Goal: Task Accomplishment & Management: Complete application form

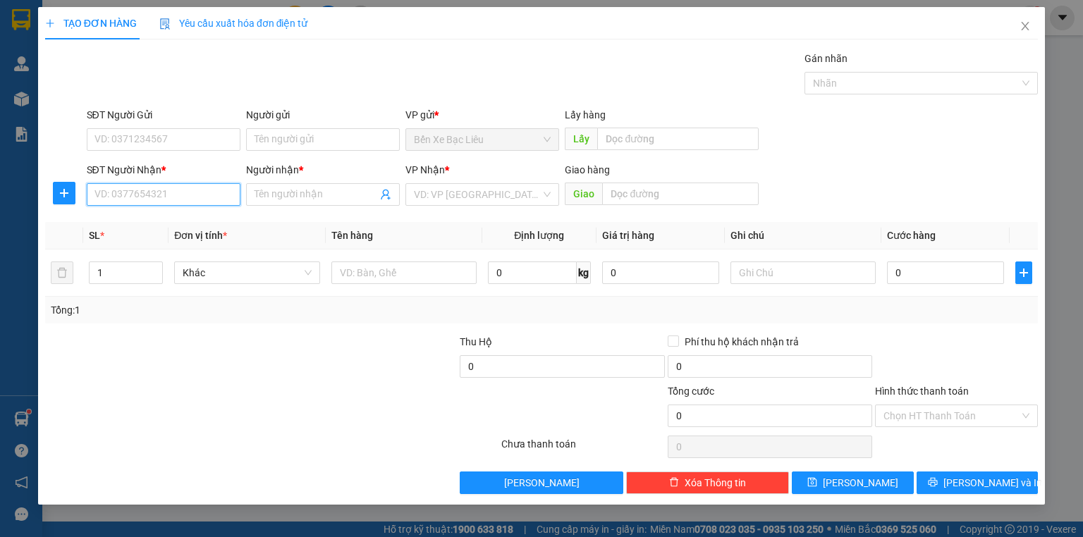
click at [188, 198] on input "SĐT Người Nhận *" at bounding box center [164, 194] width 154 height 23
type input "0774948664"
click at [347, 200] on input "Người nhận *" at bounding box center [316, 195] width 123 height 16
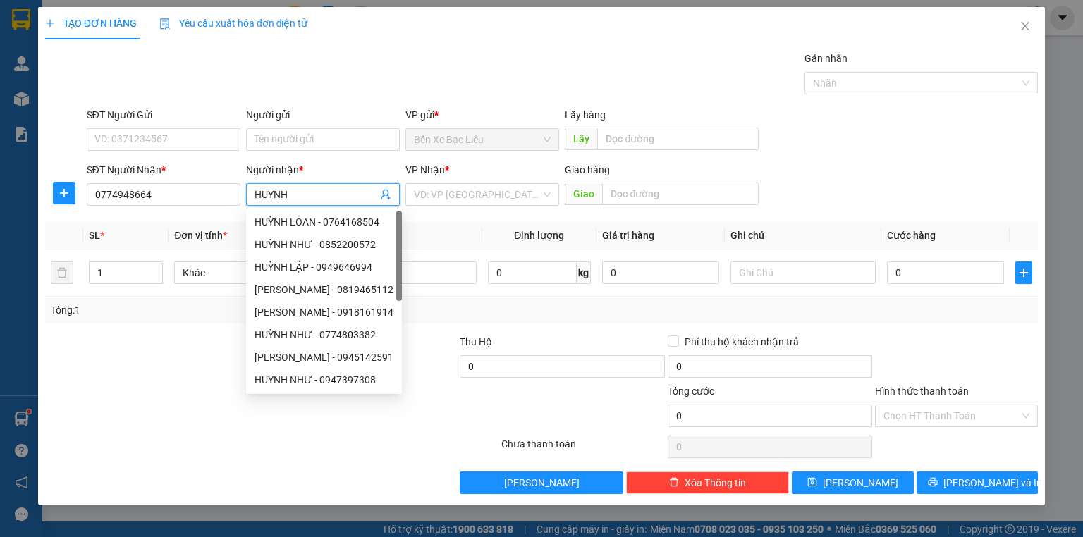
type input "HUYNH"
click at [456, 182] on div "VP Nhận *" at bounding box center [483, 172] width 154 height 21
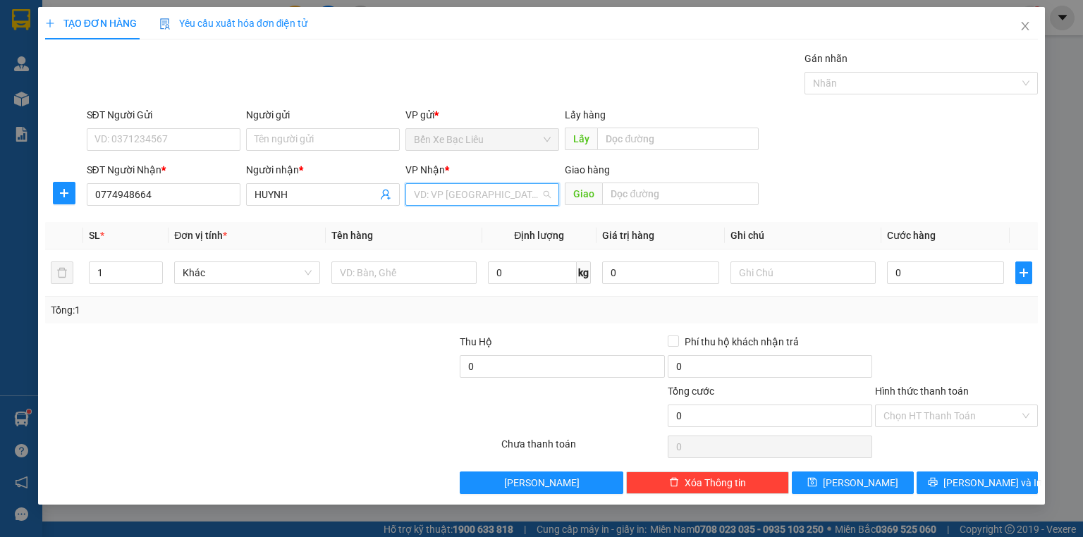
click at [458, 190] on input "search" at bounding box center [477, 194] width 127 height 21
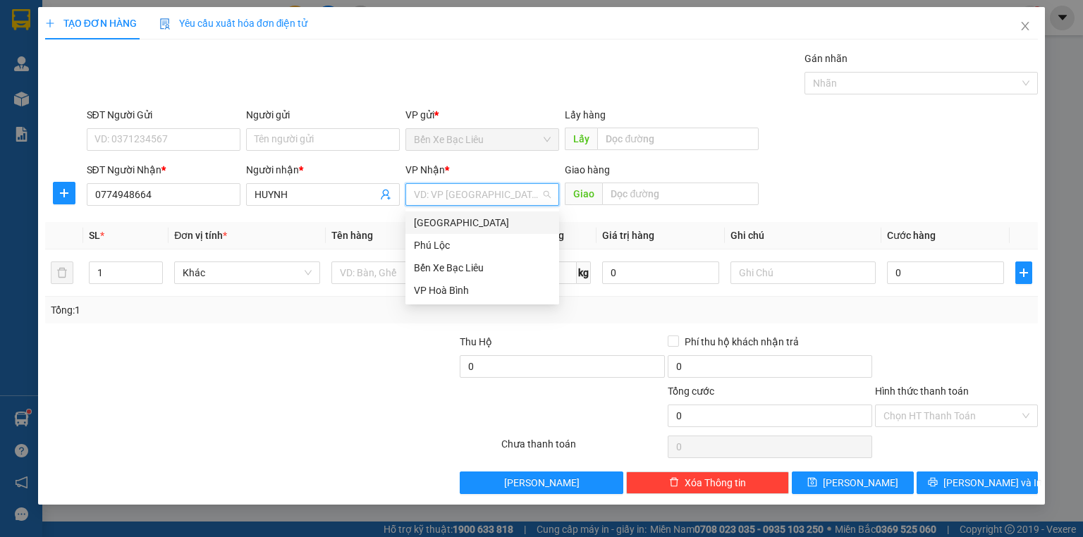
click at [460, 218] on div "[GEOGRAPHIC_DATA]" at bounding box center [482, 223] width 137 height 16
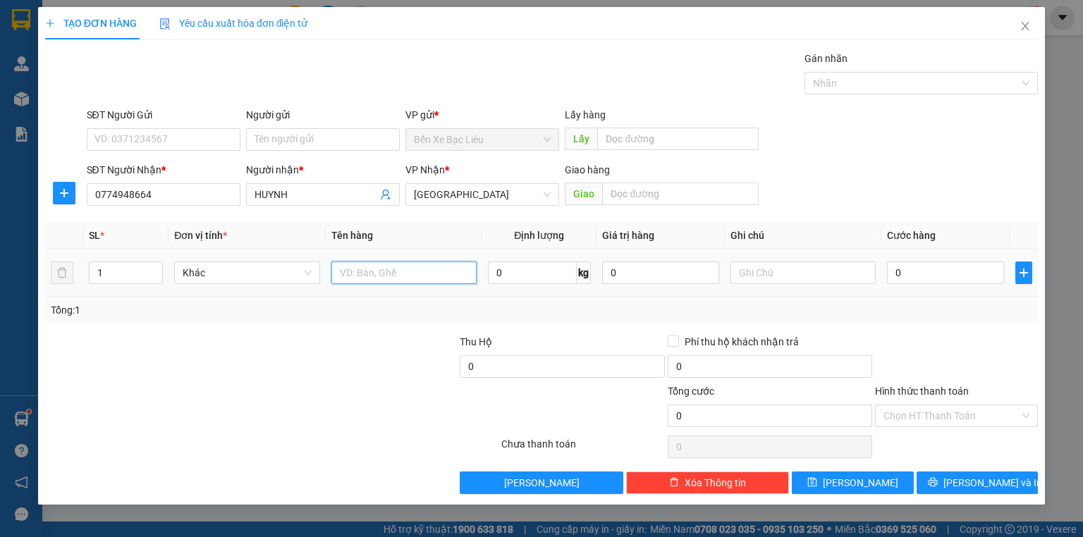
click at [377, 272] on input "text" at bounding box center [403, 273] width 145 height 23
type input "1 XE CHIA KHOA CA VET"
click at [892, 271] on input "0" at bounding box center [945, 273] width 117 height 23
type input "4"
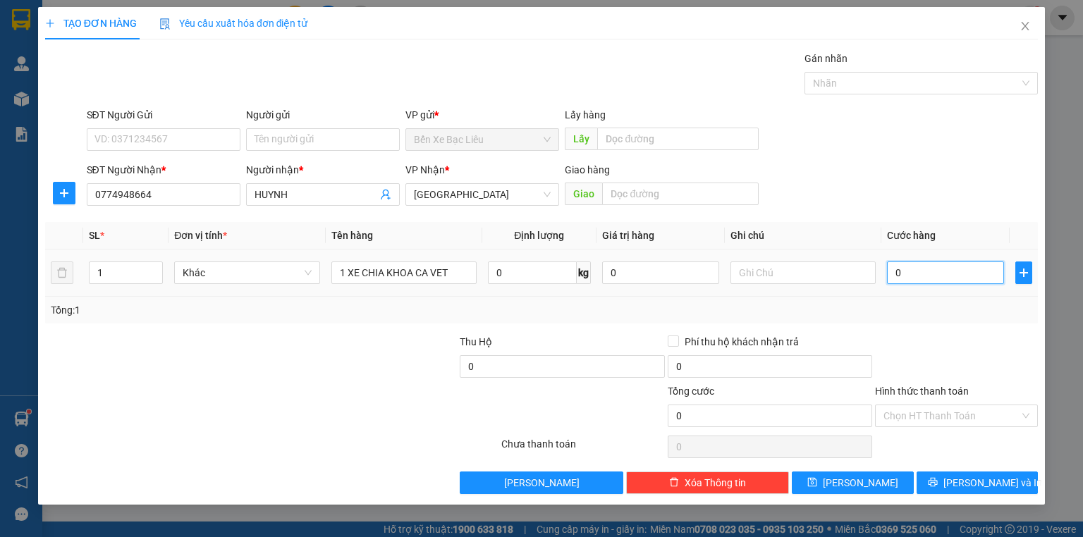
type input "4"
type input "40"
type input "400"
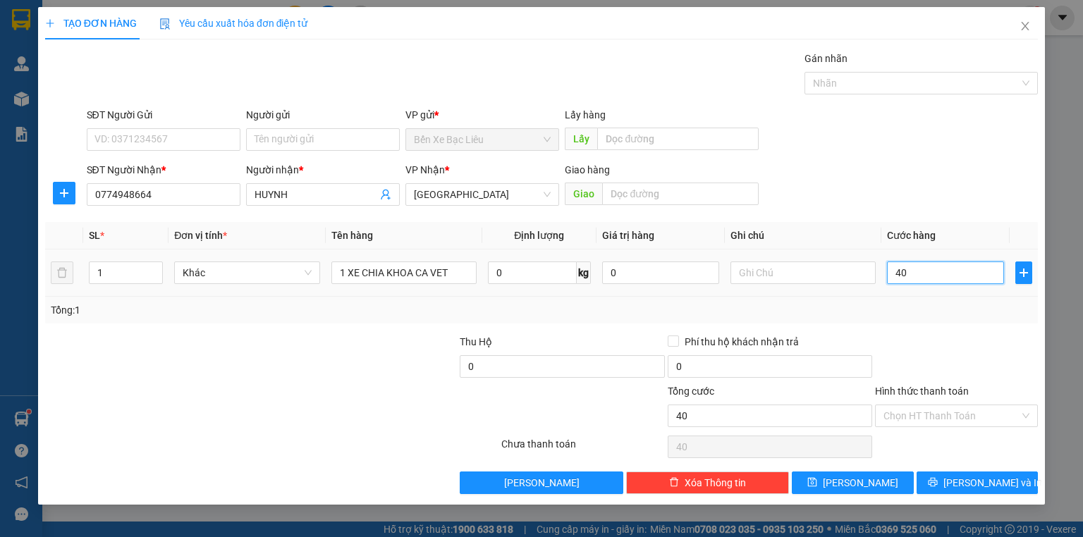
type input "400"
type input "400.000"
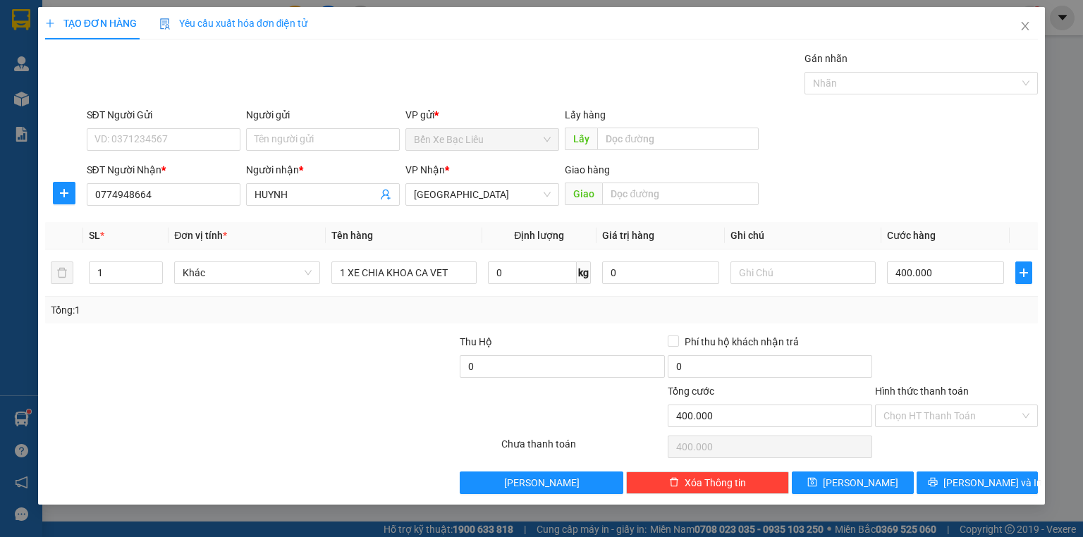
click at [970, 315] on div "Tổng: 1" at bounding box center [542, 311] width 982 height 16
click at [937, 485] on icon "printer" at bounding box center [932, 482] width 9 height 9
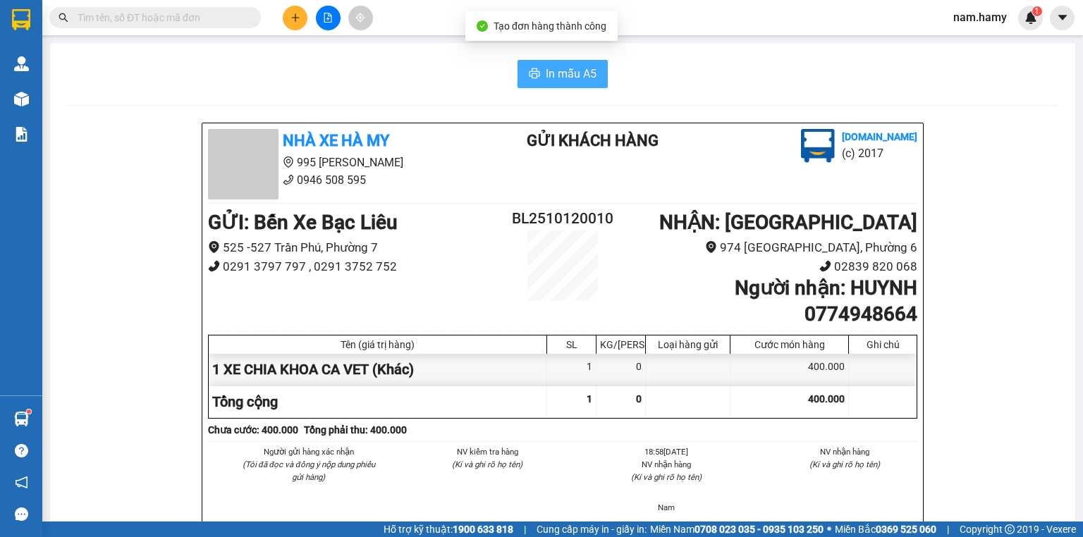
click at [581, 78] on span "In mẫu A5" at bounding box center [571, 74] width 51 height 18
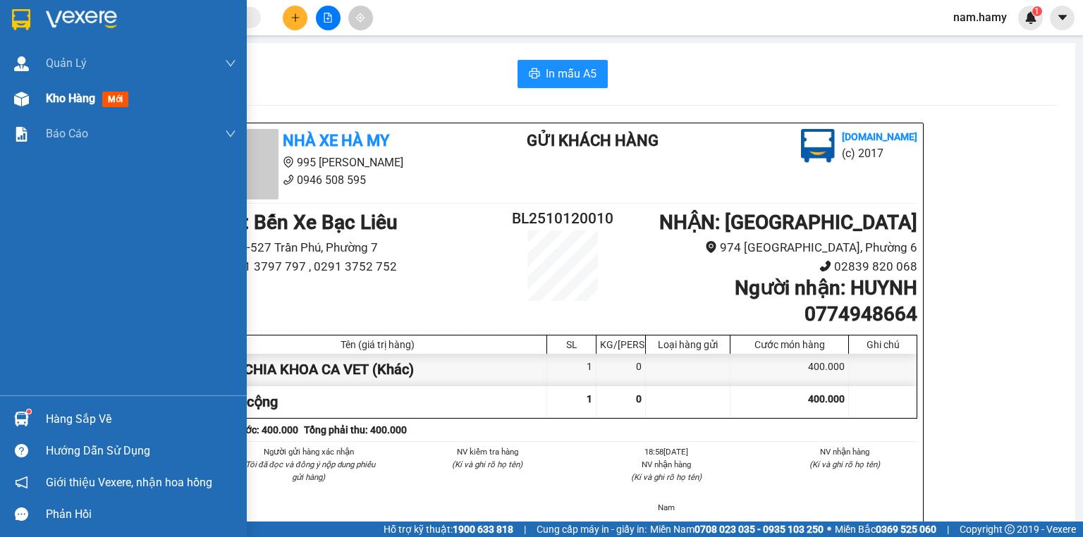
click at [60, 104] on span "Kho hàng" at bounding box center [70, 98] width 49 height 13
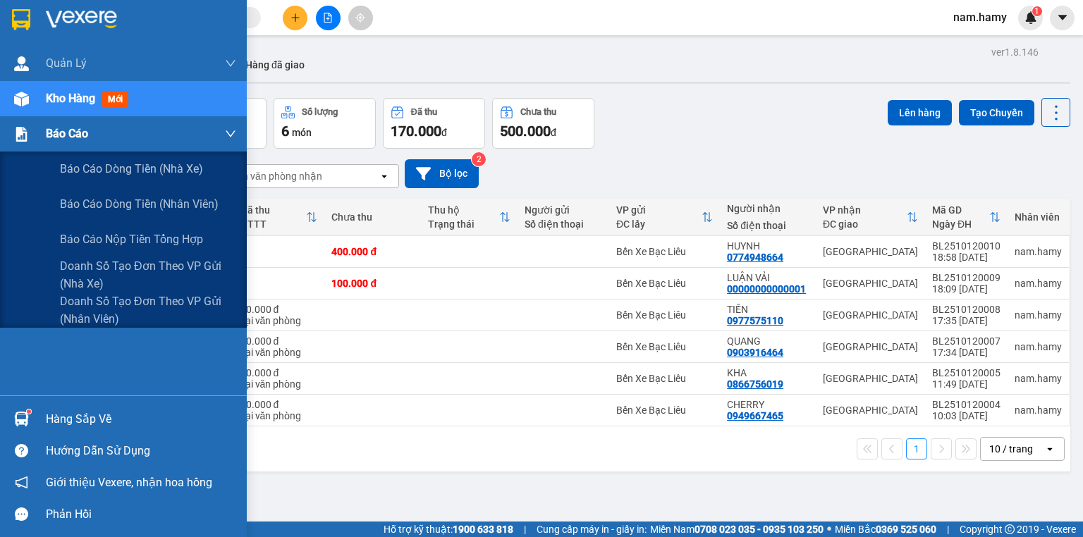
click at [14, 134] on img at bounding box center [21, 134] width 15 height 15
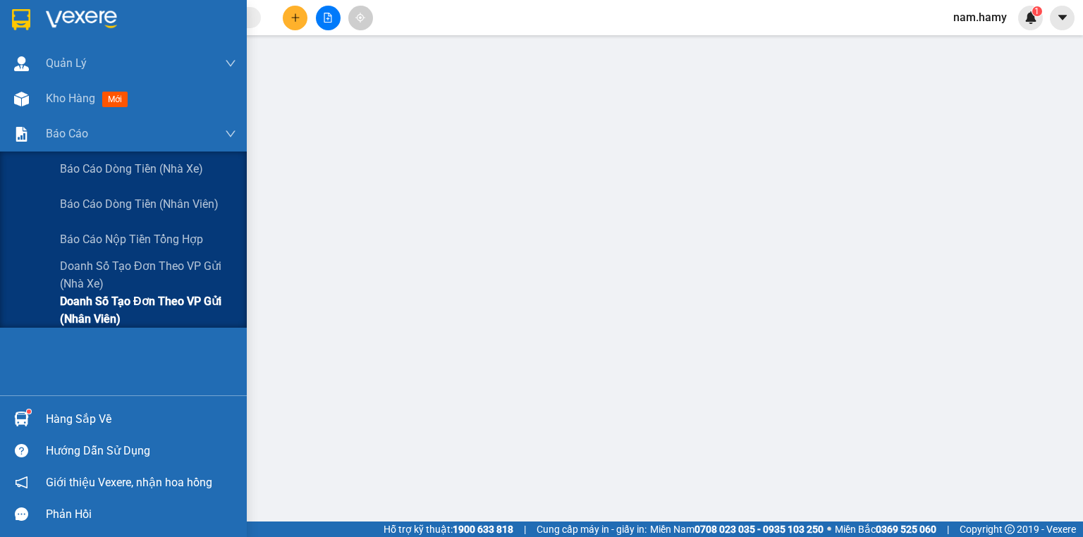
click at [116, 308] on span "Doanh số tạo đơn theo VP gửi (nhân viên)" at bounding box center [148, 310] width 176 height 35
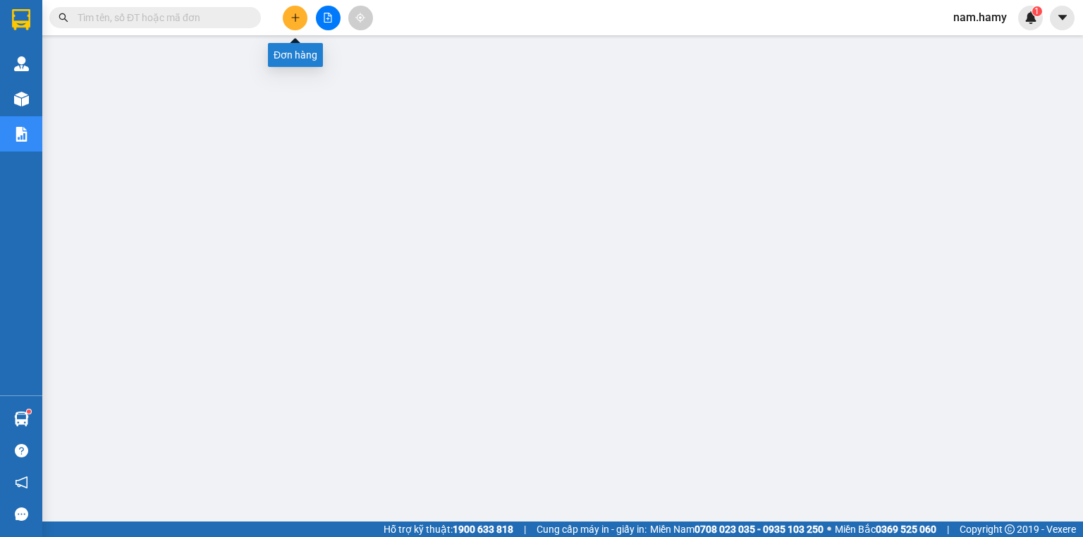
click at [296, 18] on icon "plus" at bounding box center [296, 18] width 10 height 10
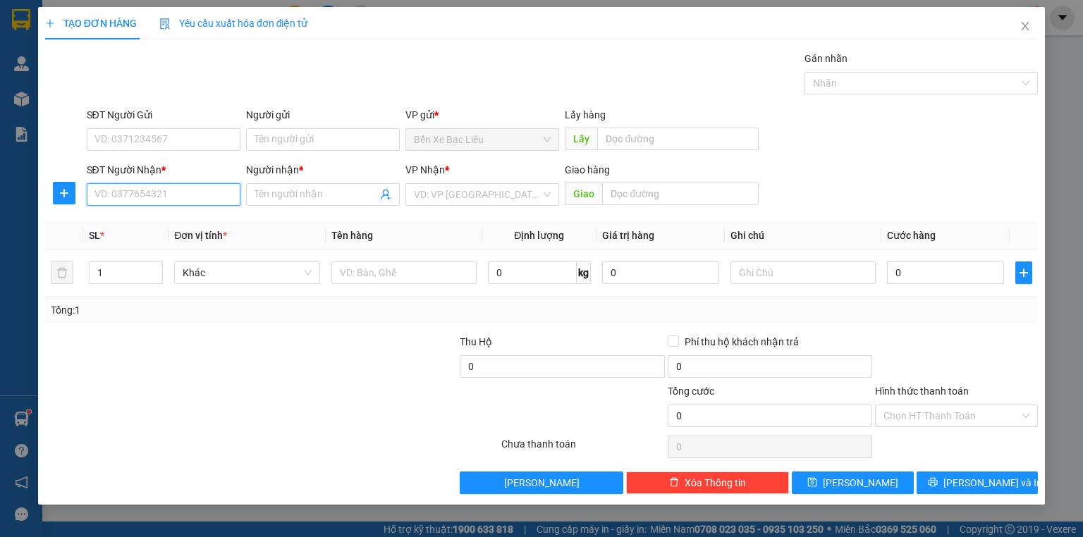
click at [220, 186] on input "SĐT Người Nhận *" at bounding box center [164, 194] width 154 height 23
type input "0986913510"
click at [352, 197] on input "Người nhận *" at bounding box center [316, 195] width 123 height 16
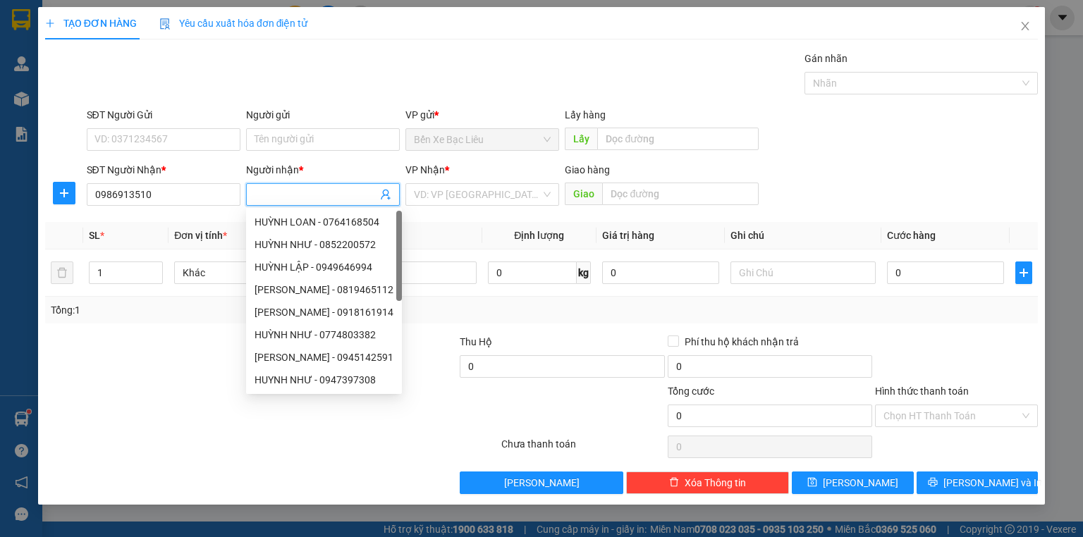
click at [332, 188] on input "Người nhận *" at bounding box center [316, 195] width 123 height 16
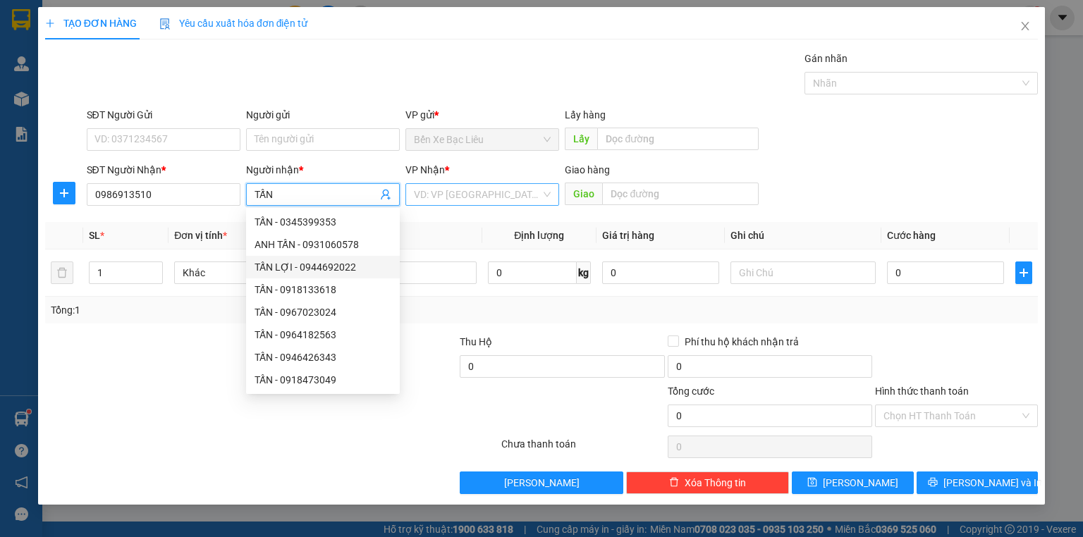
type input "TẤN"
click at [486, 190] on input "search" at bounding box center [477, 194] width 127 height 21
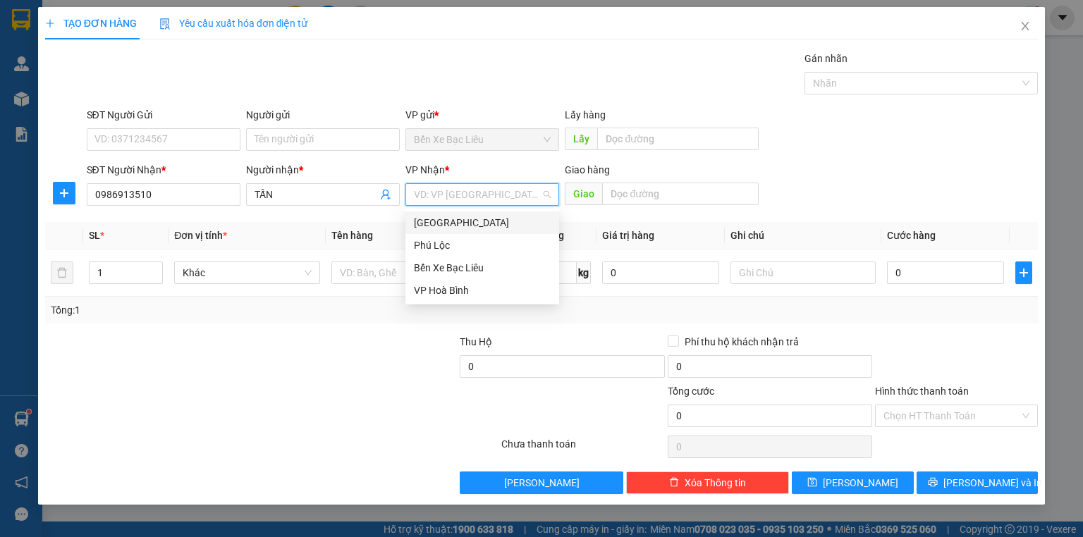
click at [482, 227] on div "[GEOGRAPHIC_DATA]" at bounding box center [482, 223] width 137 height 16
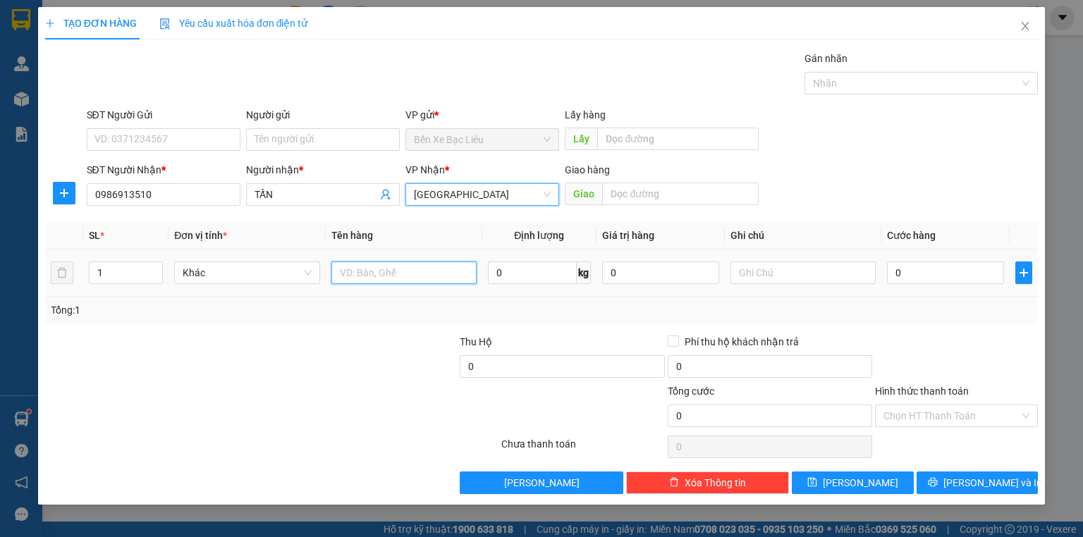
click at [396, 276] on input "text" at bounding box center [403, 273] width 145 height 23
type input "1 THÙNG"
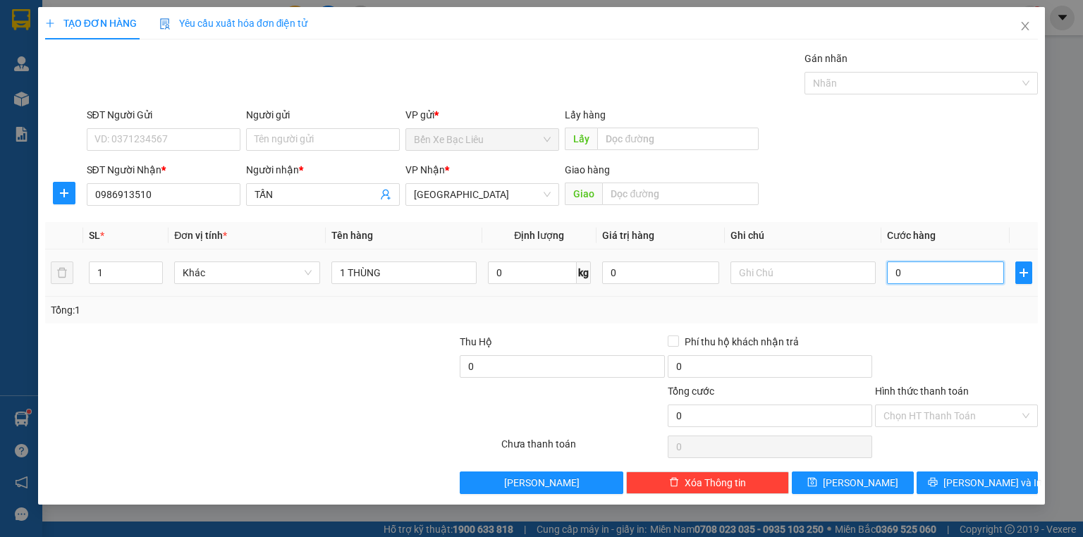
click at [892, 276] on input "0" at bounding box center [945, 273] width 117 height 23
type input "8"
type input "0"
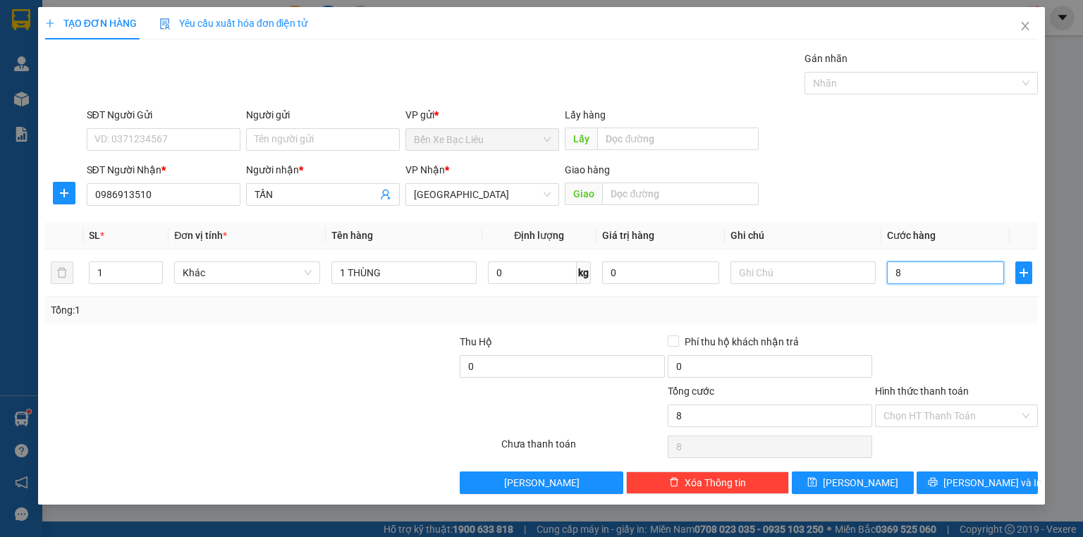
type input "0"
click at [892, 271] on input "0" at bounding box center [945, 273] width 117 height 23
type input "70"
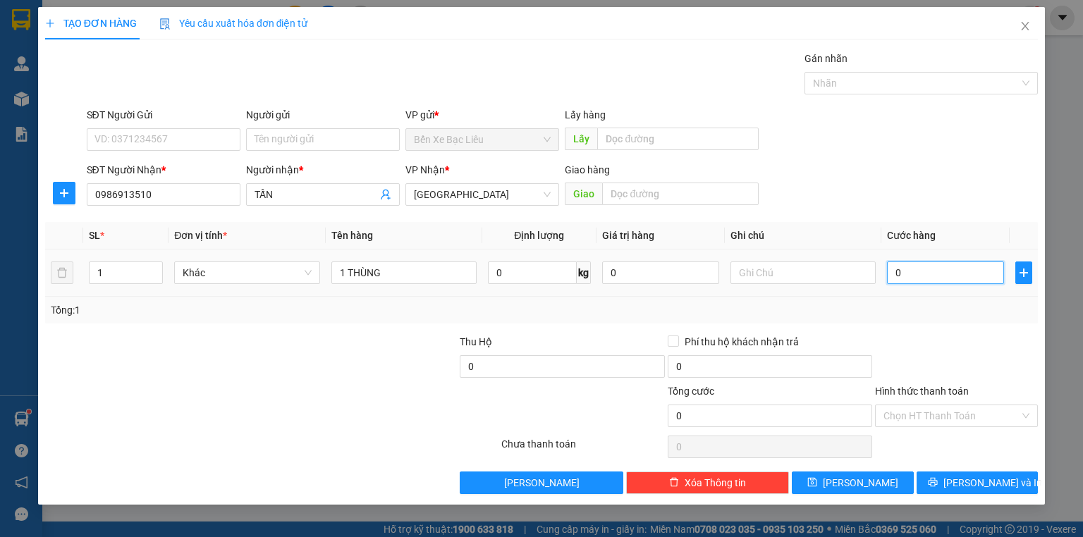
type input "70"
type input "0"
type input "70"
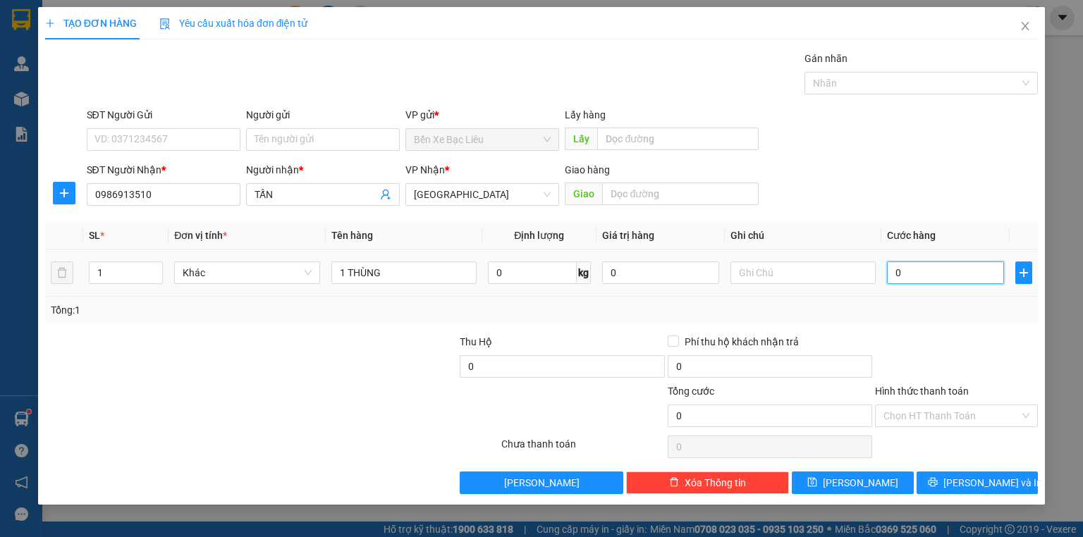
type input "70"
type input "70.000"
click at [1028, 339] on div at bounding box center [957, 358] width 166 height 49
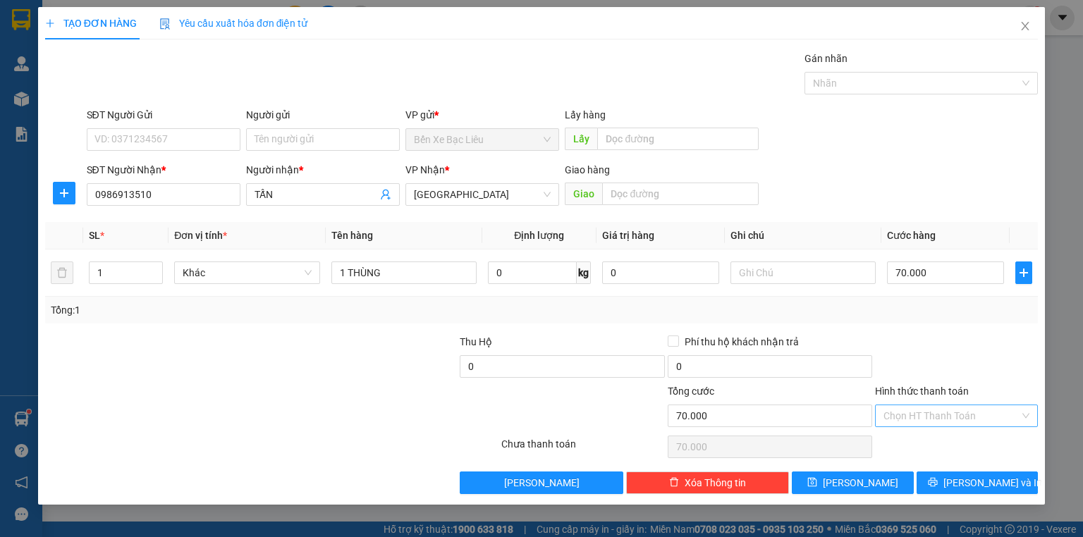
click at [969, 406] on input "Hình thức thanh toán" at bounding box center [952, 416] width 136 height 21
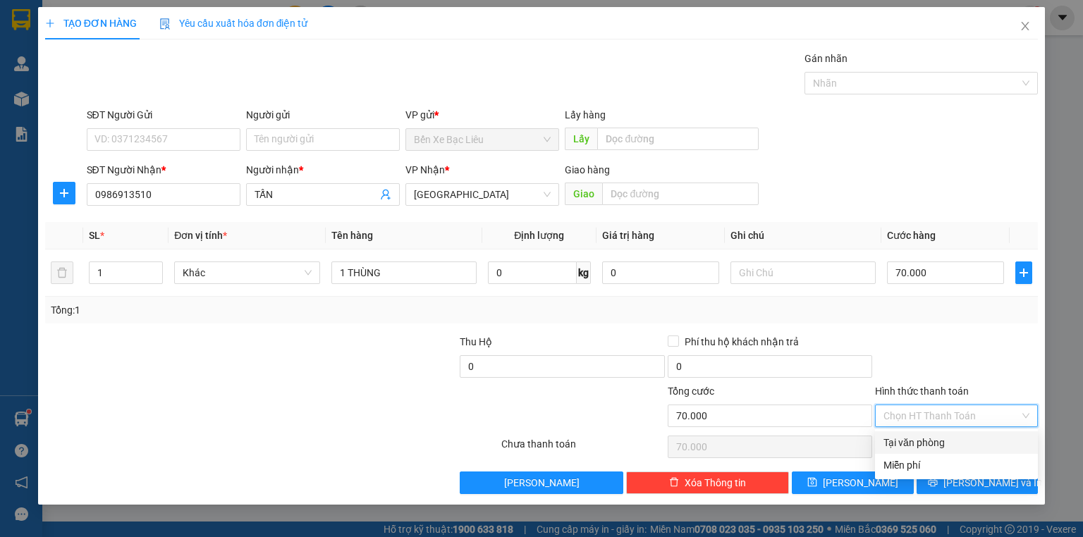
click at [973, 440] on div "Tại văn phòng" at bounding box center [957, 443] width 146 height 16
type input "0"
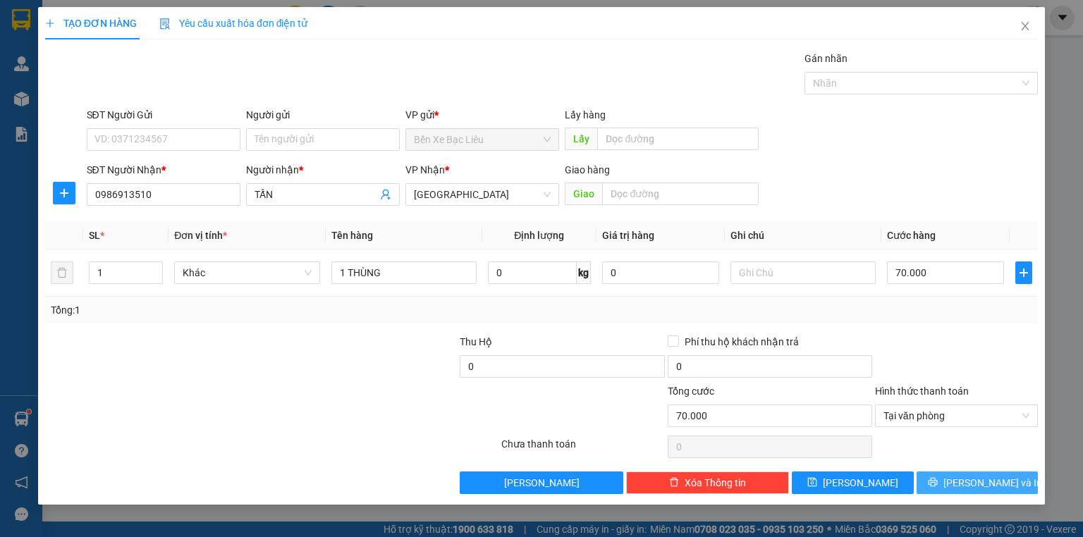
click at [1006, 493] on button "[PERSON_NAME] và In" at bounding box center [978, 483] width 122 height 23
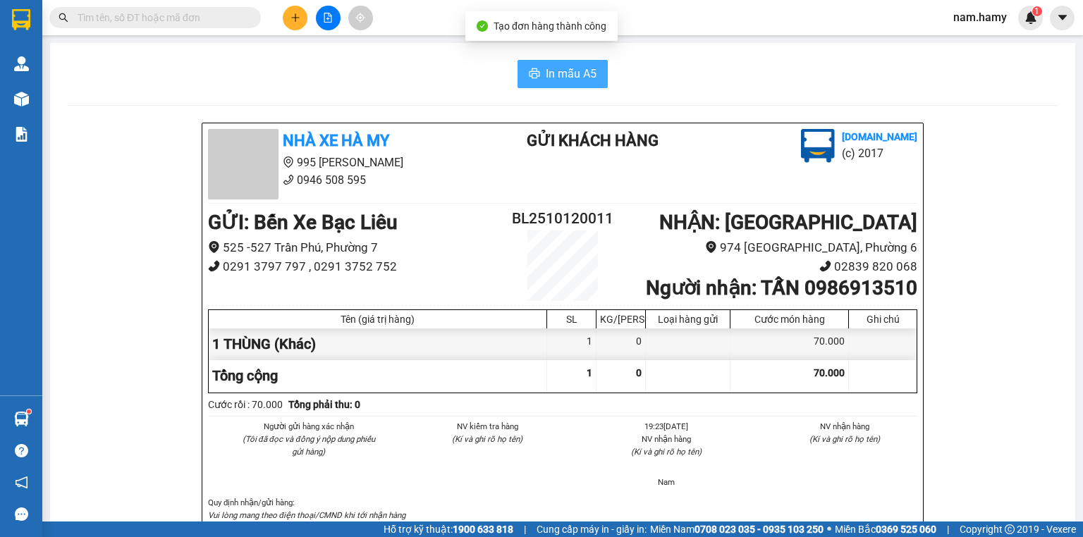
click at [583, 78] on span "In mẫu A5" at bounding box center [571, 74] width 51 height 18
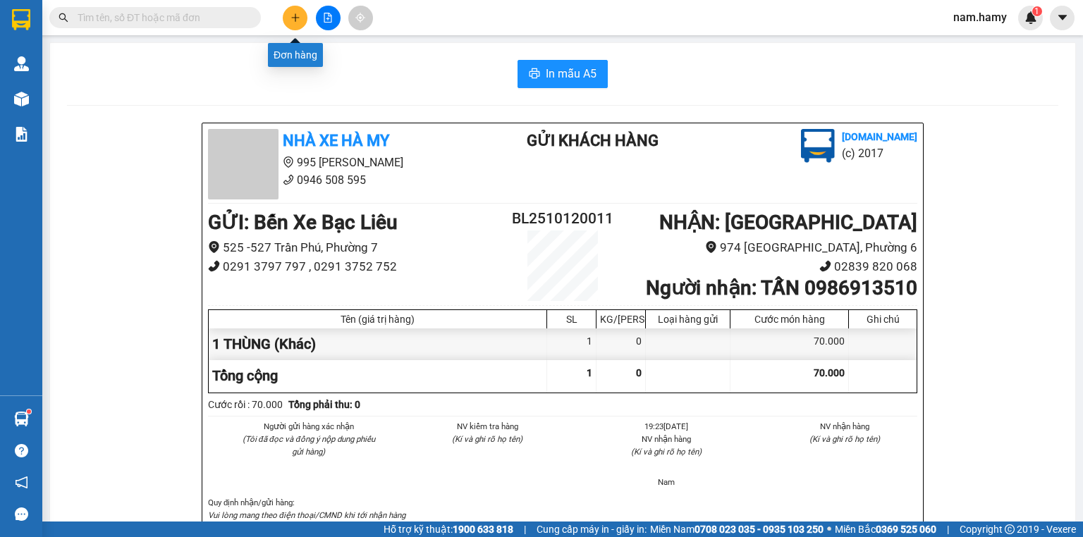
click at [298, 20] on icon "plus" at bounding box center [296, 18] width 10 height 10
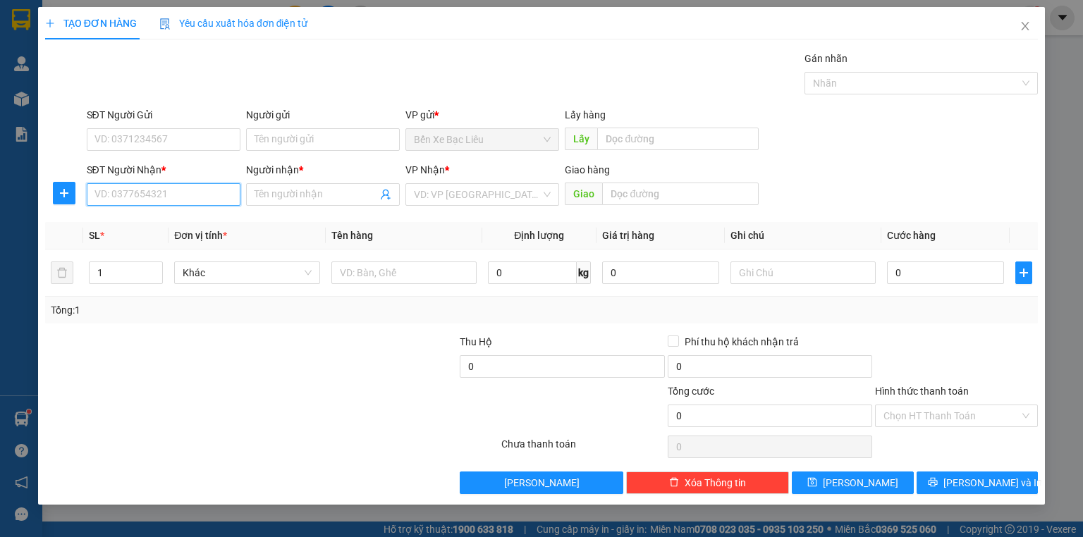
click at [202, 193] on input "SĐT Người Nhận *" at bounding box center [164, 194] width 154 height 23
click at [138, 221] on div "0847715886 - XỆ" at bounding box center [163, 222] width 137 height 16
type input "0847715886"
type input "XỆ"
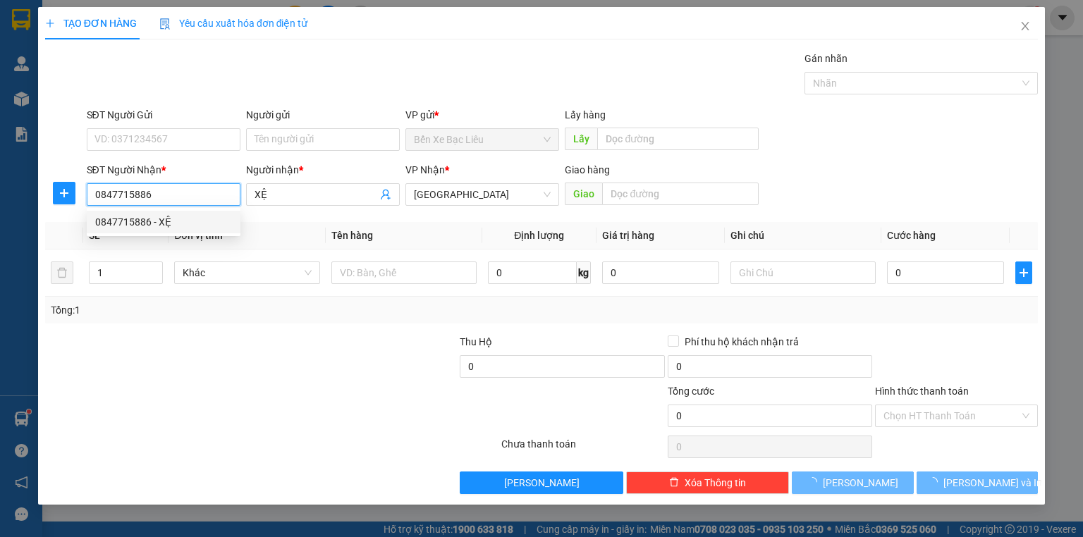
type input "30.000"
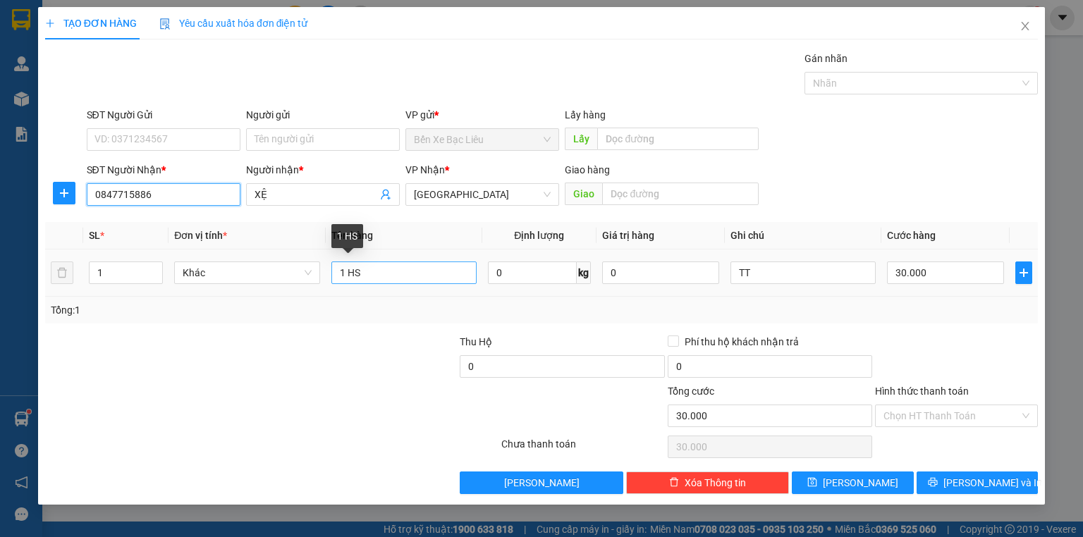
type input "0847715886"
click at [428, 275] on input "1 HS" at bounding box center [403, 273] width 145 height 23
type input "1 KIỆN"
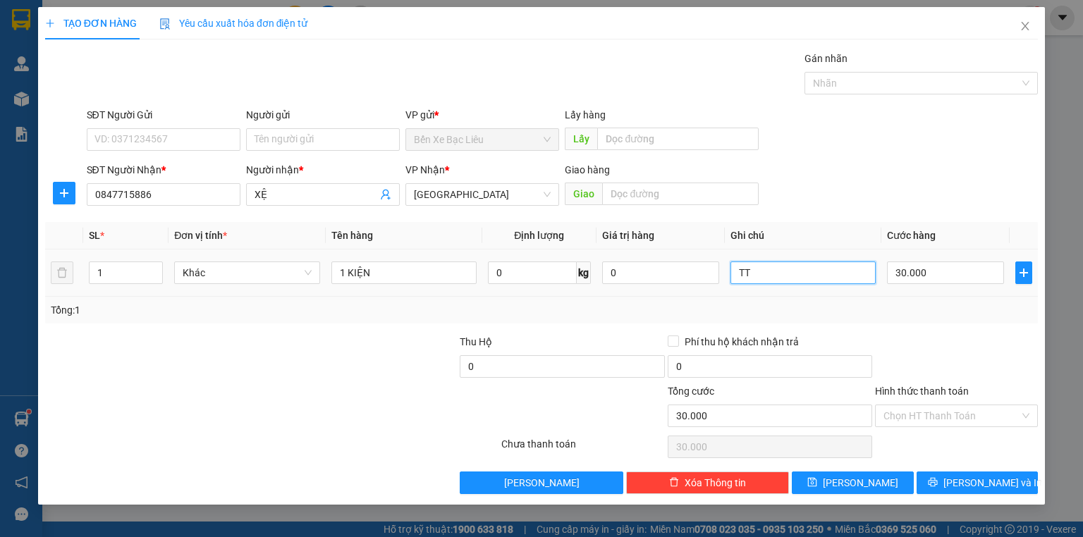
click at [779, 267] on input "TT" at bounding box center [803, 273] width 145 height 23
type input "T"
click at [941, 276] on input "30.000" at bounding box center [945, 273] width 117 height 23
type input "0"
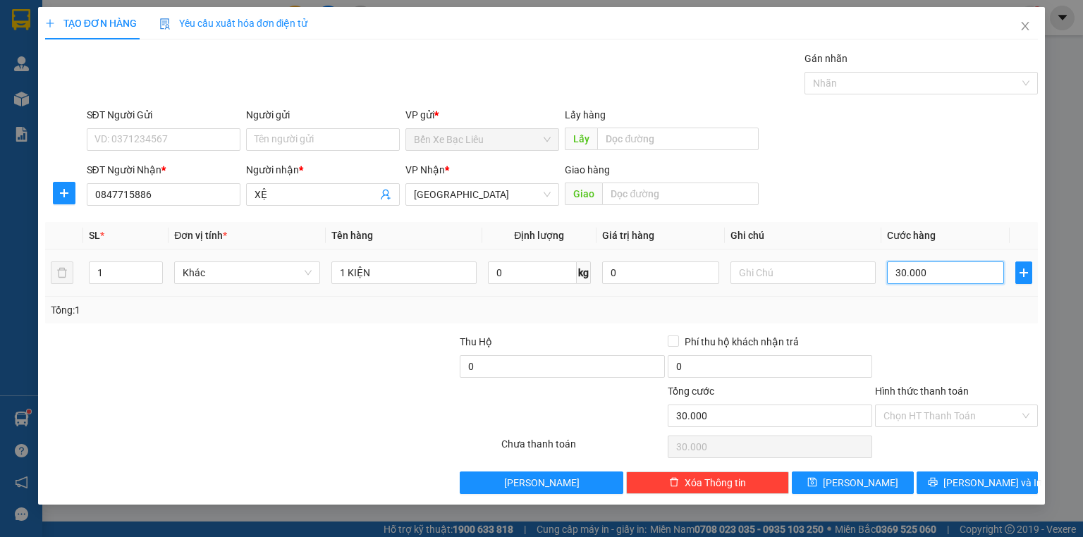
type input "0"
click at [892, 271] on input "0" at bounding box center [945, 273] width 117 height 23
type input "40"
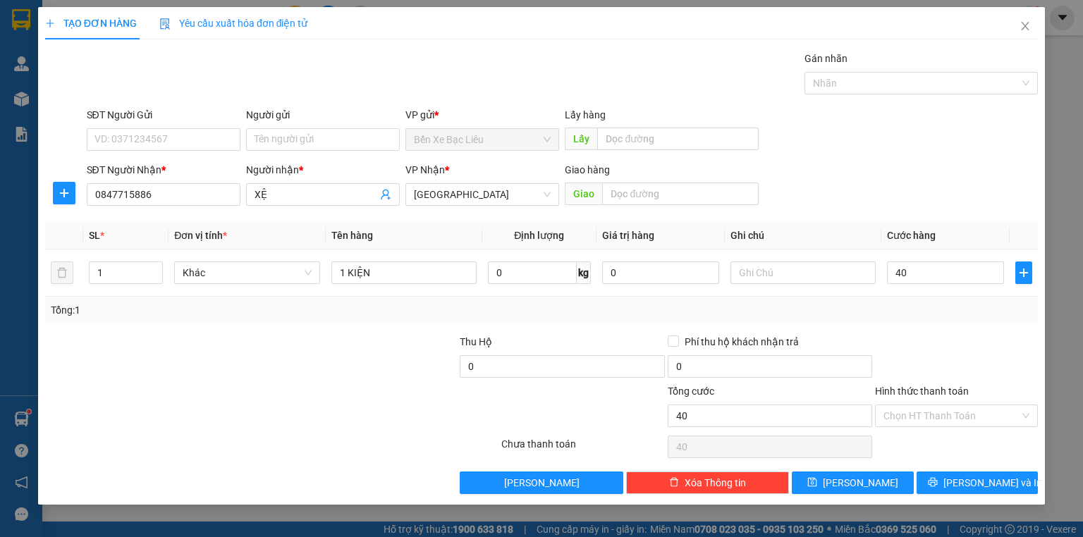
type input "40.000"
click at [948, 326] on div "Transit Pickup Surcharge Ids Transit Deliver Surcharge Ids Transit Deliver Surc…" at bounding box center [541, 273] width 993 height 444
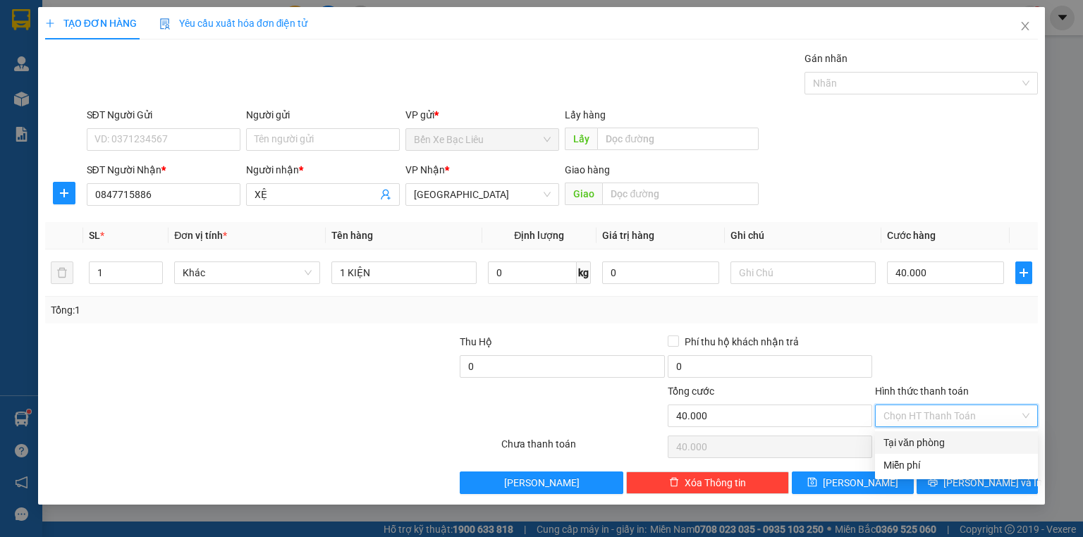
click at [975, 415] on input "Hình thức thanh toán" at bounding box center [952, 416] width 136 height 21
click at [972, 440] on div "Tại văn phòng" at bounding box center [957, 443] width 146 height 16
type input "0"
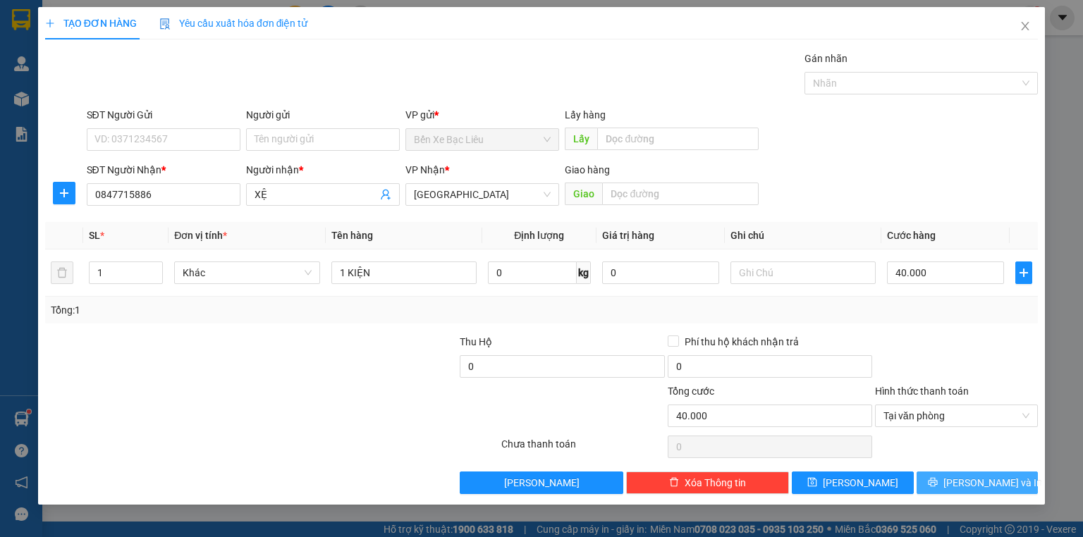
click at [971, 479] on span "[PERSON_NAME] và In" at bounding box center [993, 483] width 99 height 16
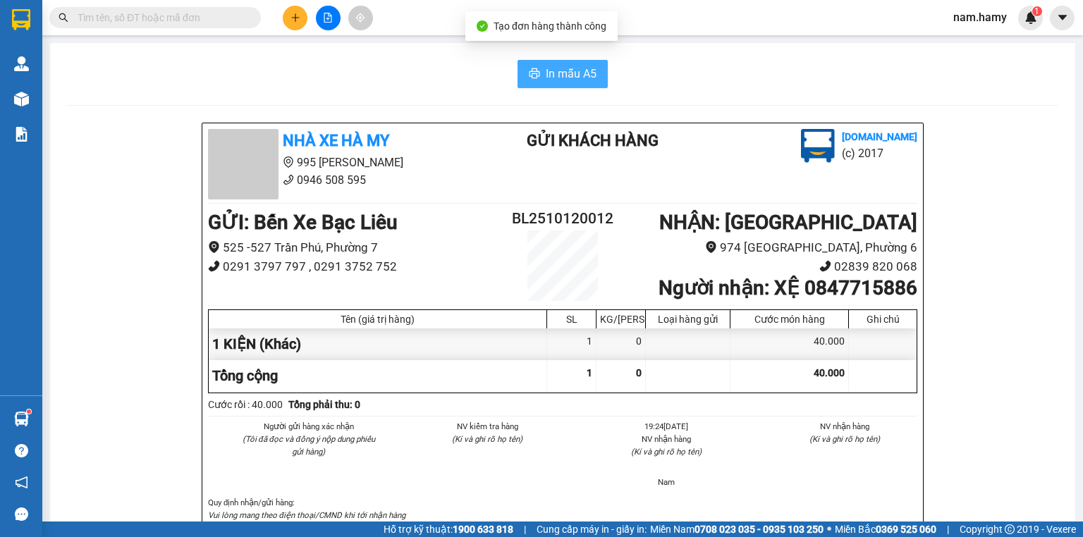
drag, startPoint x: 552, startPoint y: 99, endPoint x: 561, endPoint y: 79, distance: 21.8
click at [561, 78] on span "In mẫu A5" at bounding box center [571, 74] width 51 height 18
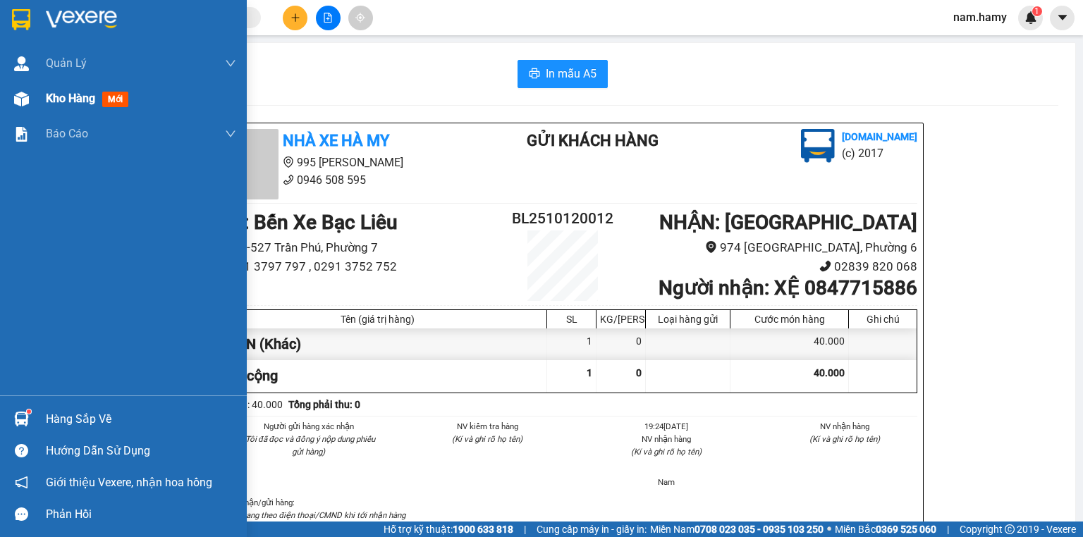
click at [90, 102] on span "Kho hàng" at bounding box center [70, 98] width 49 height 13
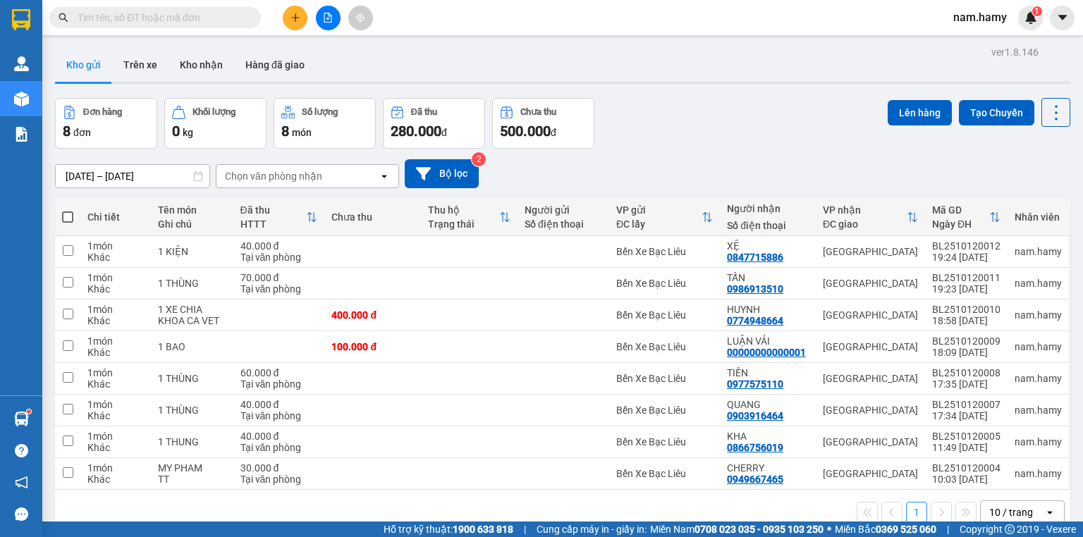
click at [68, 217] on span at bounding box center [67, 217] width 11 height 11
click at [68, 210] on input "checkbox" at bounding box center [68, 210] width 0 height 0
checkbox input "true"
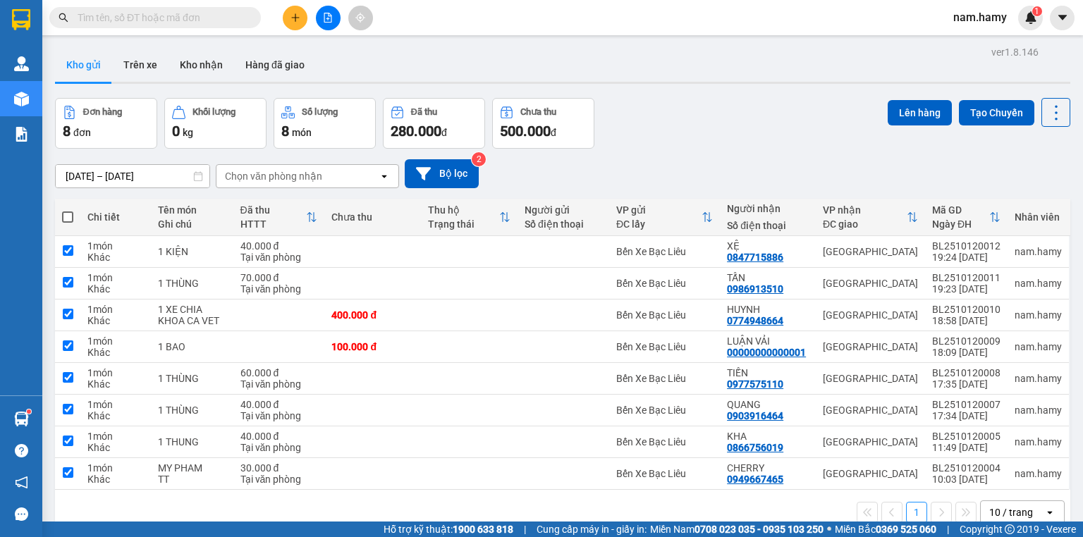
checkbox input "true"
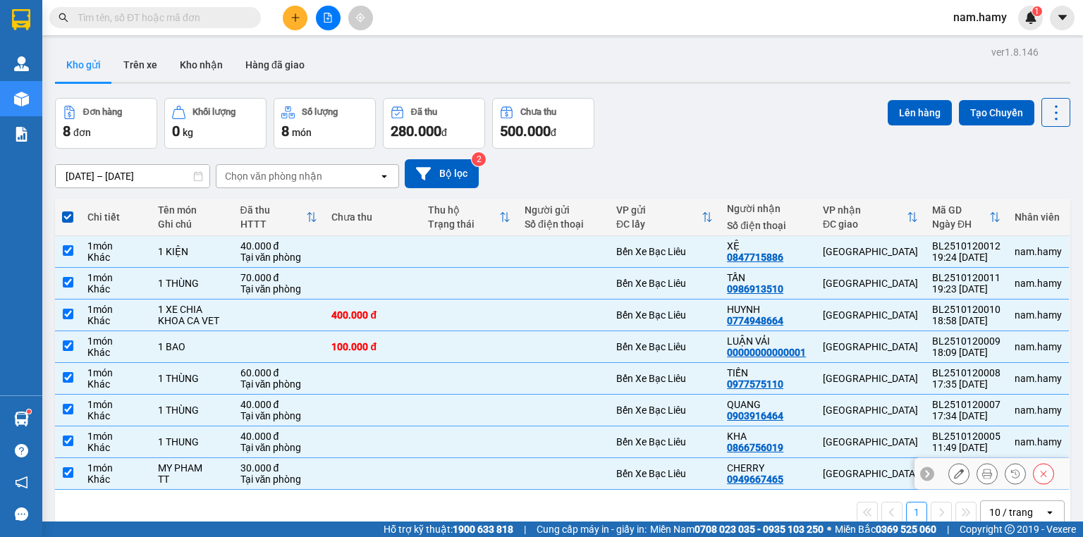
click at [111, 475] on div "Khác" at bounding box center [115, 479] width 56 height 11
checkbox input "false"
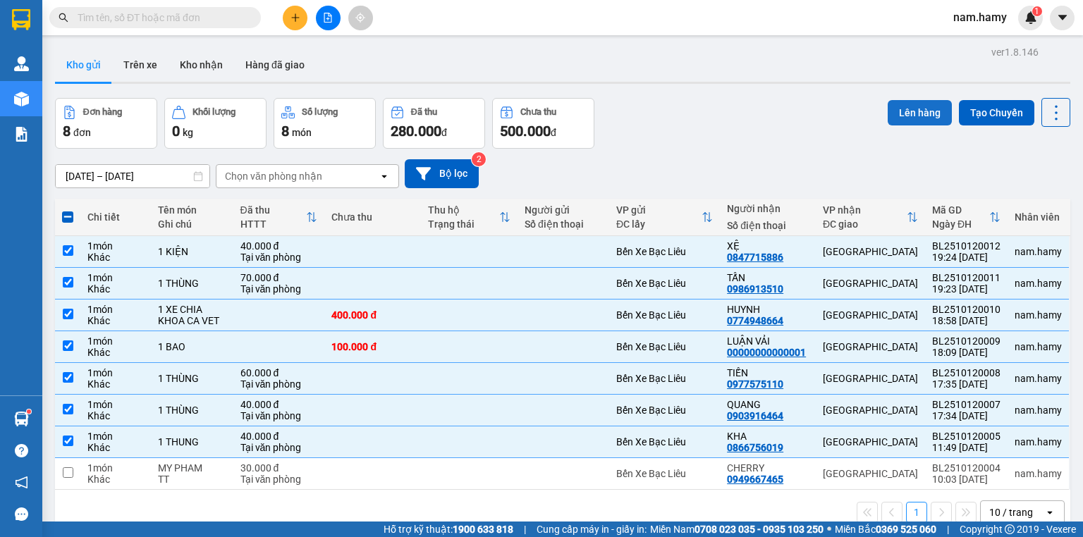
click at [925, 113] on button "Lên hàng" at bounding box center [920, 112] width 64 height 25
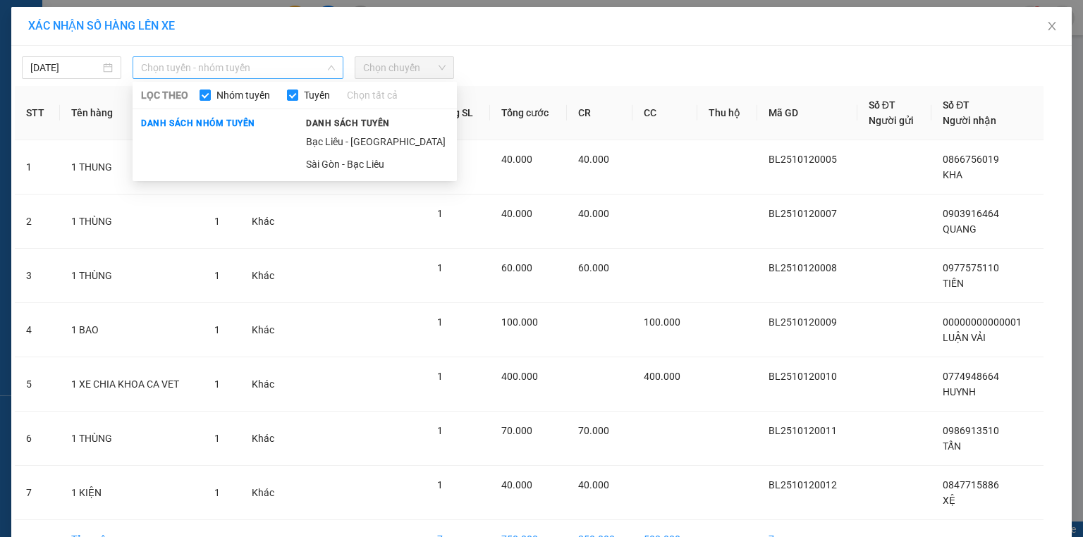
click at [286, 63] on span "Chọn tuyến - nhóm tuyến" at bounding box center [238, 67] width 194 height 21
click at [362, 152] on li "Bạc Liêu - [GEOGRAPHIC_DATA]" at bounding box center [377, 141] width 159 height 23
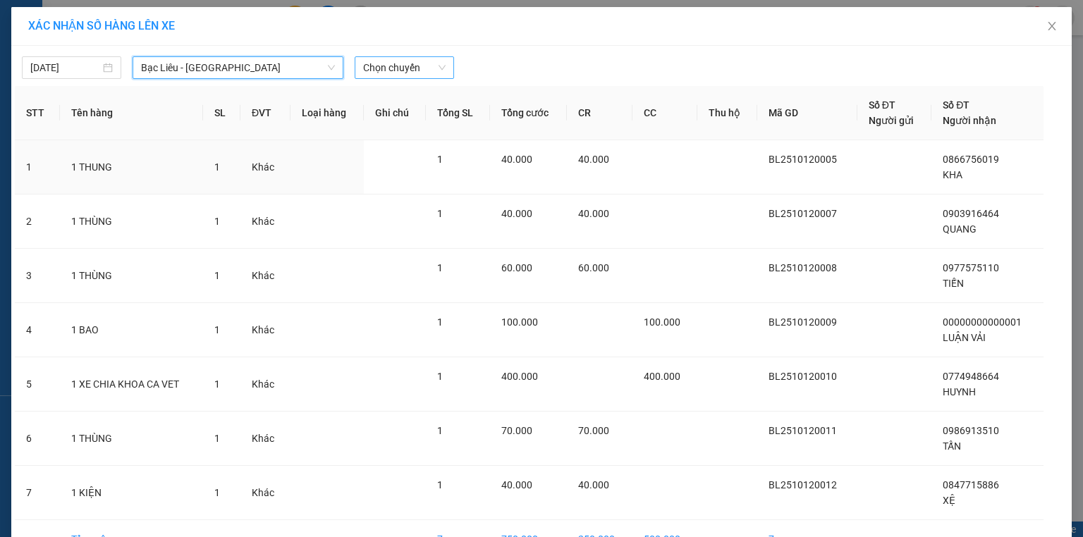
click at [405, 63] on span "Chọn chuyến" at bounding box center [404, 67] width 83 height 21
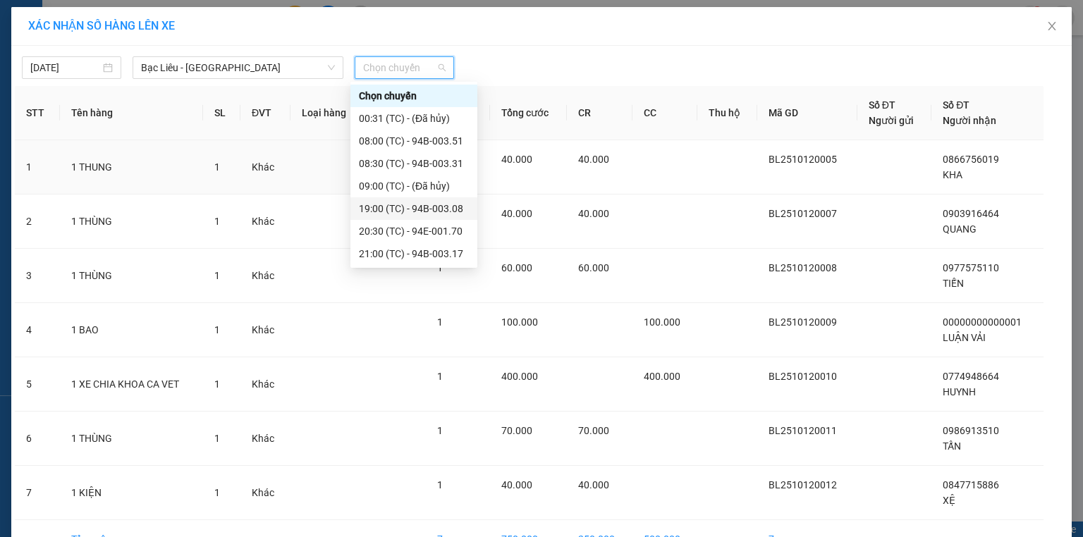
click at [443, 204] on div "19:00 (TC) - 94B-003.08" at bounding box center [414, 209] width 110 height 16
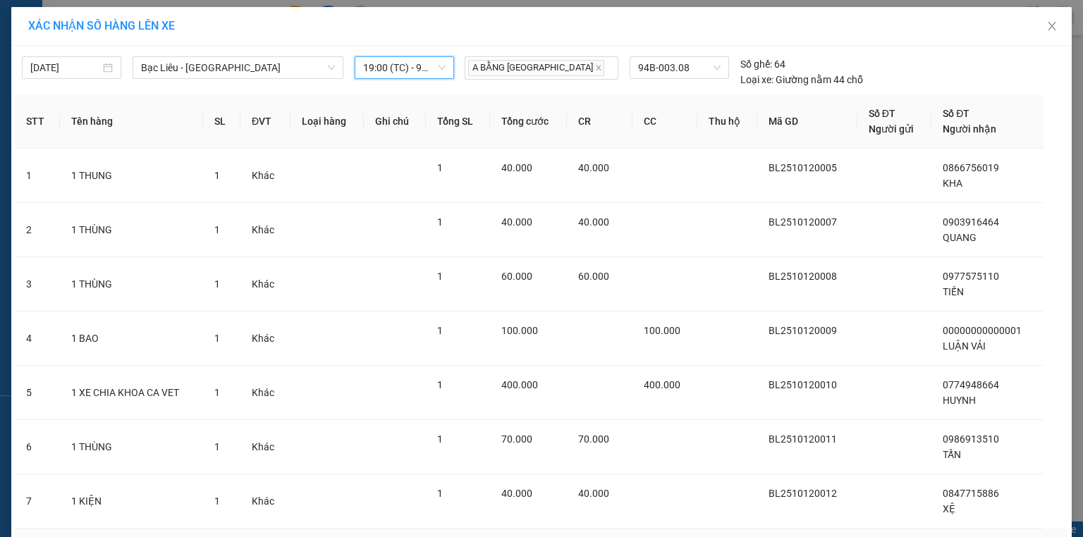
scroll to position [93, 0]
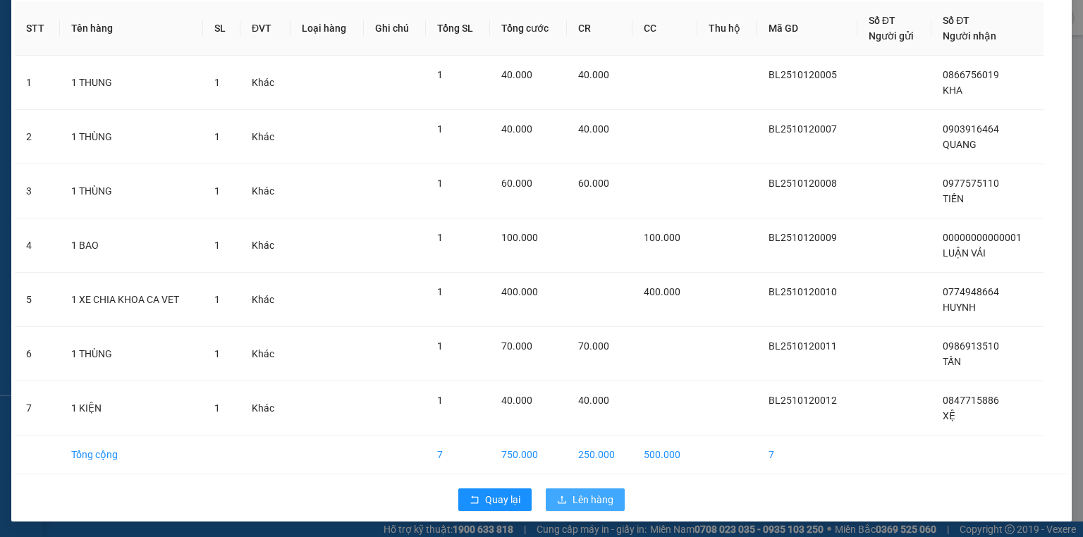
click at [564, 499] on button "Lên hàng" at bounding box center [585, 500] width 79 height 23
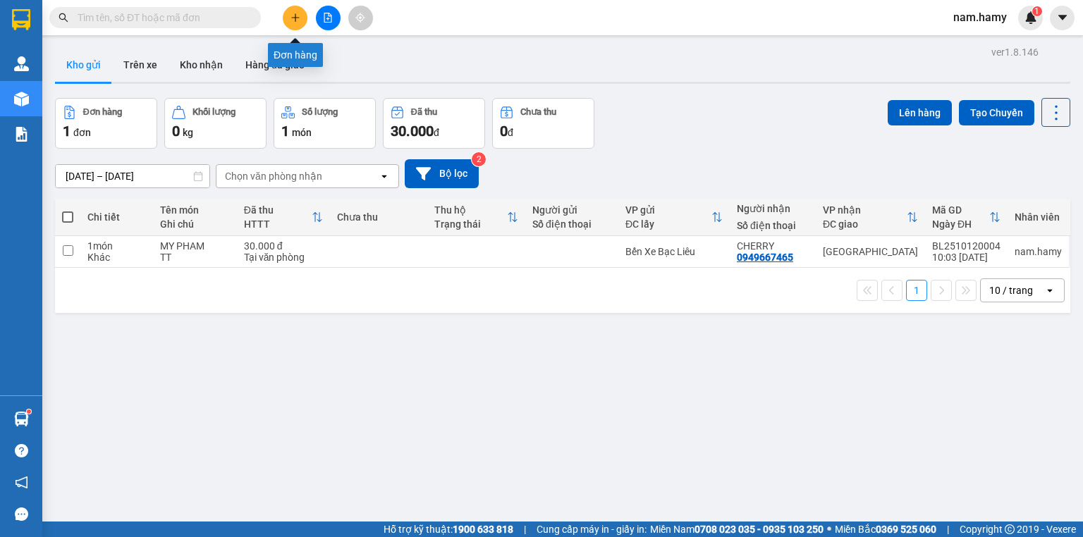
click at [301, 14] on button at bounding box center [295, 18] width 25 height 25
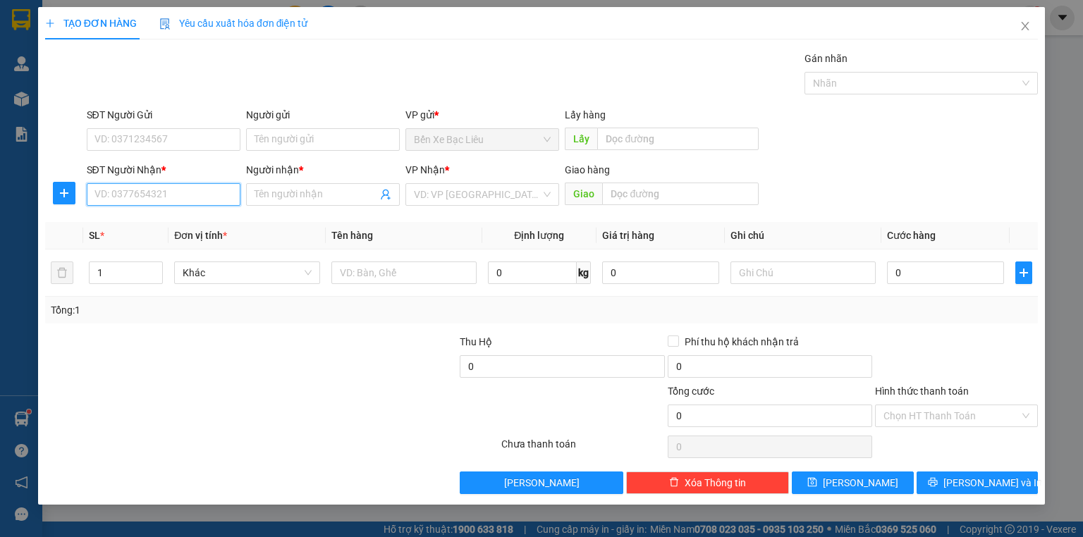
drag, startPoint x: 192, startPoint y: 199, endPoint x: 255, endPoint y: 215, distance: 64.8
click at [196, 198] on input "SĐT Người Nhận *" at bounding box center [164, 194] width 154 height 23
click at [212, 227] on div "0916726789 - LINH YẾN TIỆC" at bounding box center [163, 222] width 137 height 16
type input "0916726789"
type input "LINH YẾN TIỆC"
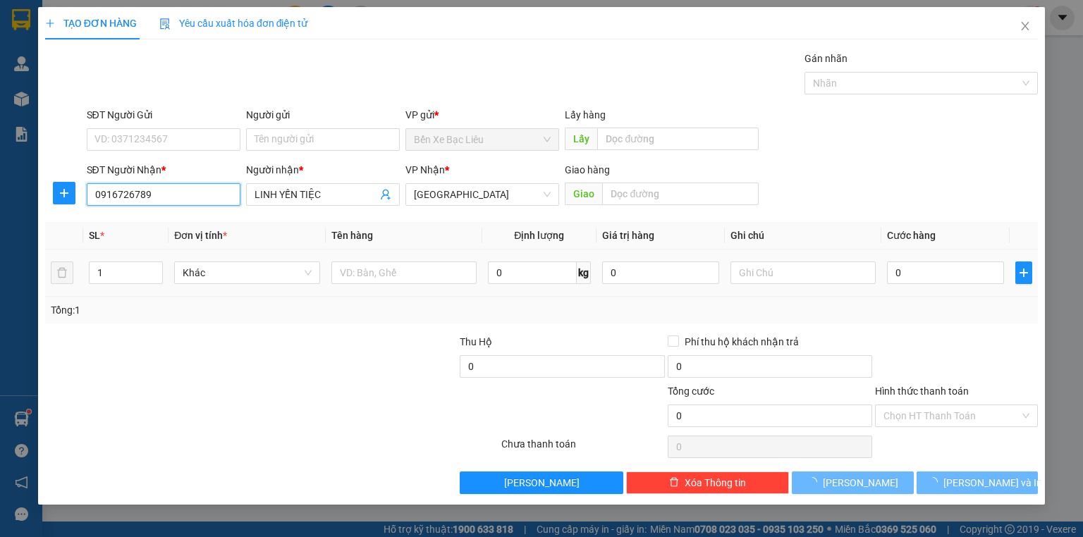
type input "60.000"
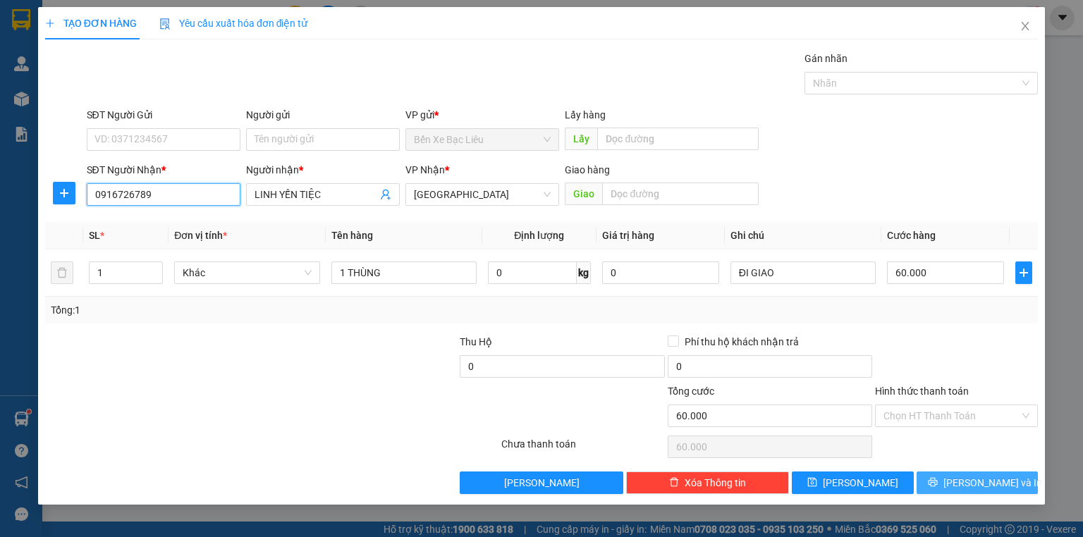
type input "0916726789"
click at [945, 485] on button "[PERSON_NAME] và In" at bounding box center [978, 483] width 122 height 23
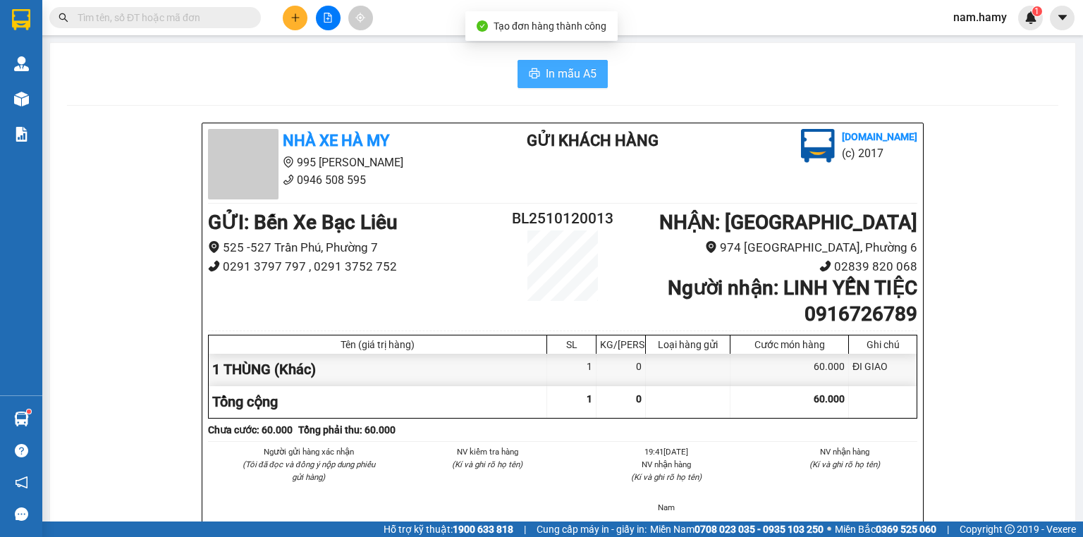
click at [581, 68] on span "In mẫu A5" at bounding box center [571, 74] width 51 height 18
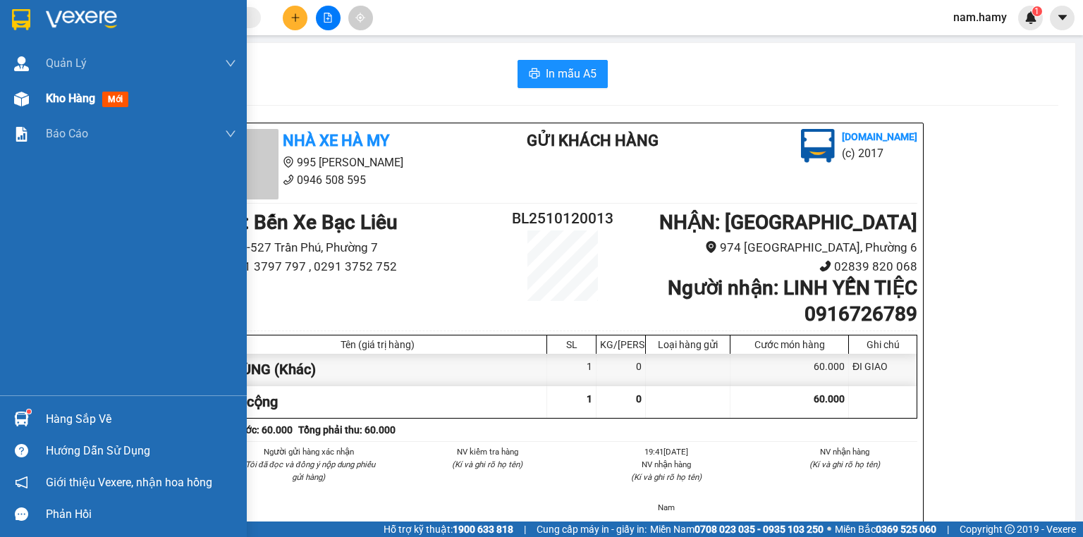
click at [61, 102] on span "Kho hàng" at bounding box center [70, 98] width 49 height 13
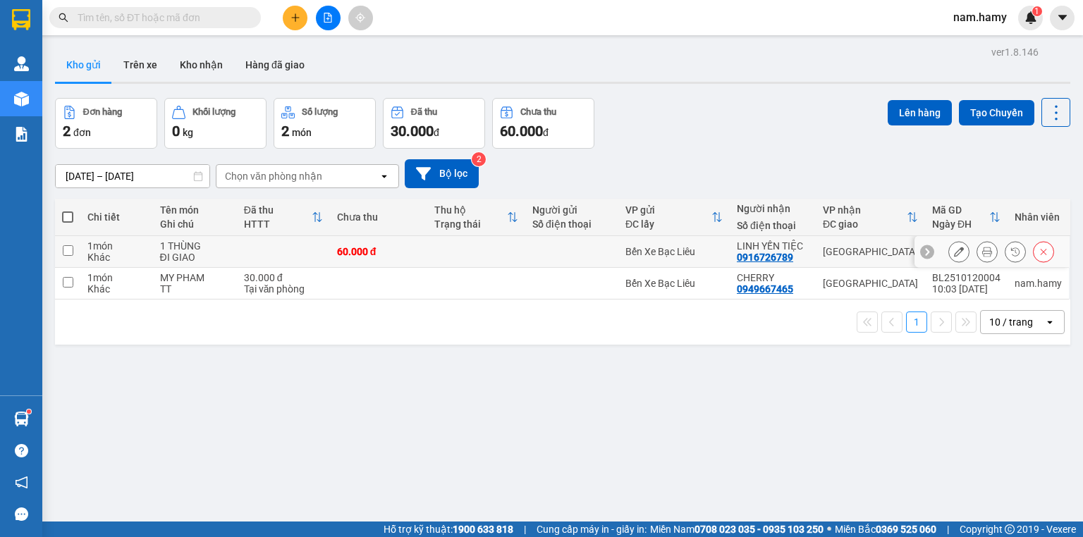
click at [72, 255] on input "checkbox" at bounding box center [68, 250] width 11 height 11
checkbox input "true"
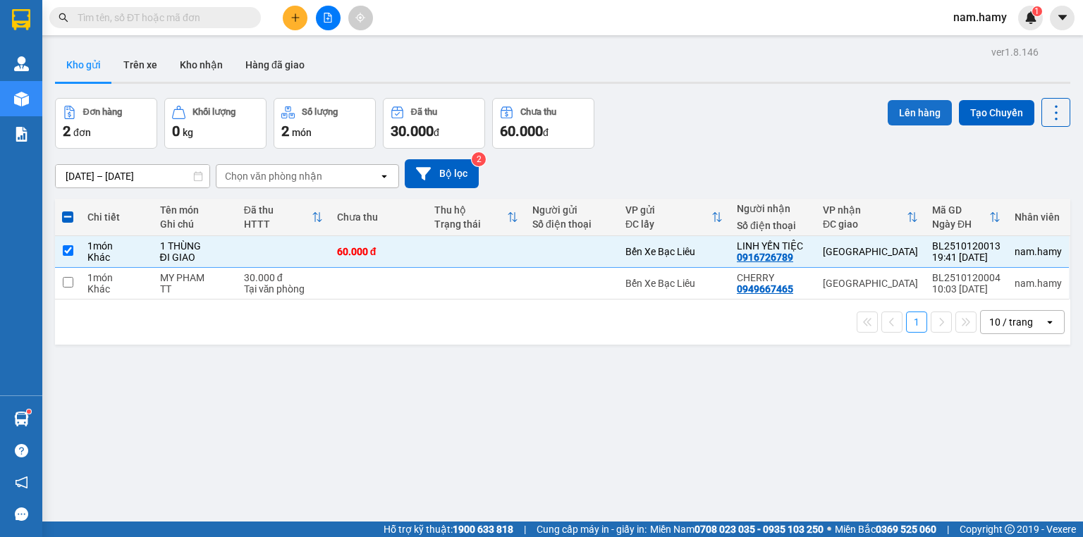
click at [914, 111] on button "Lên hàng" at bounding box center [920, 112] width 64 height 25
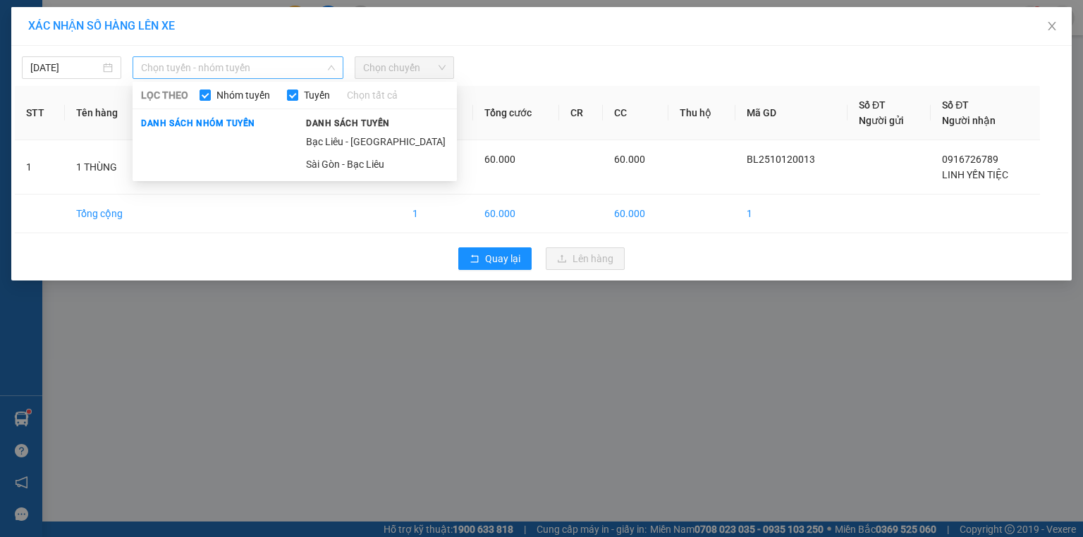
click at [313, 66] on span "Chọn tuyến - nhóm tuyến" at bounding box center [238, 67] width 194 height 21
click at [351, 131] on li "Bạc Liêu - [GEOGRAPHIC_DATA]" at bounding box center [377, 141] width 159 height 23
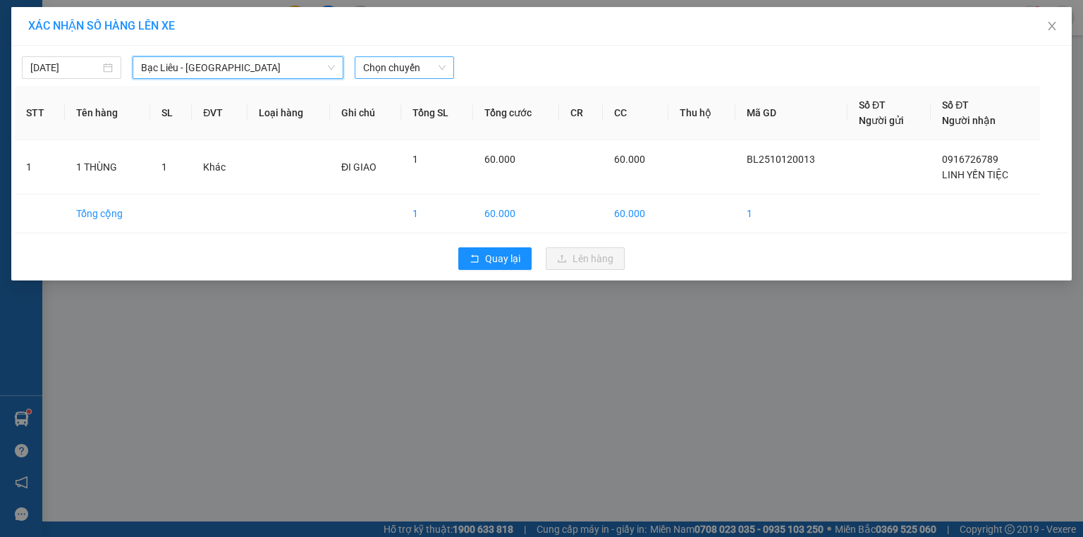
click at [394, 63] on span "Chọn chuyến" at bounding box center [404, 67] width 83 height 21
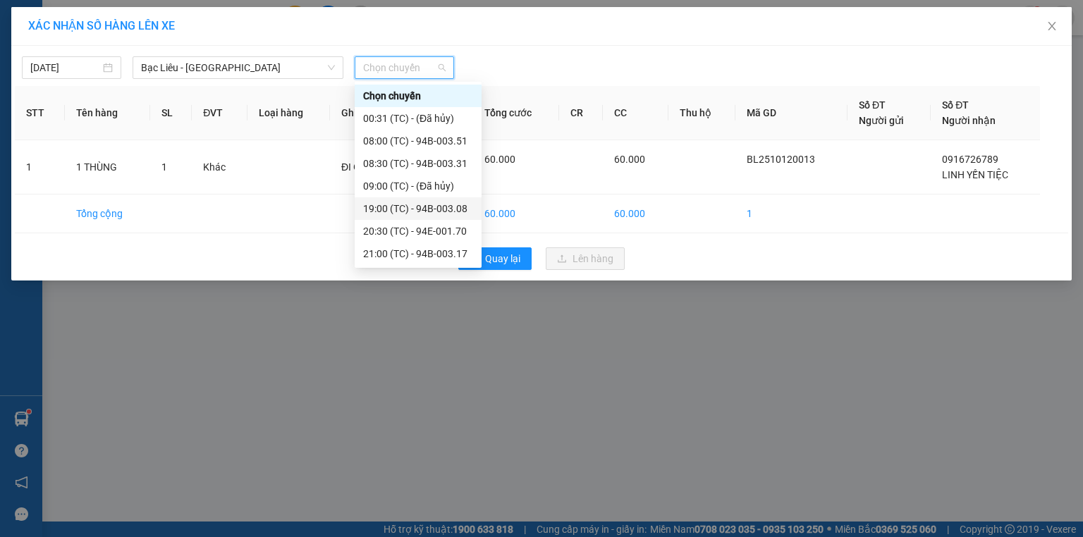
click at [451, 209] on div "19:00 (TC) - 94B-003.08" at bounding box center [418, 209] width 110 height 16
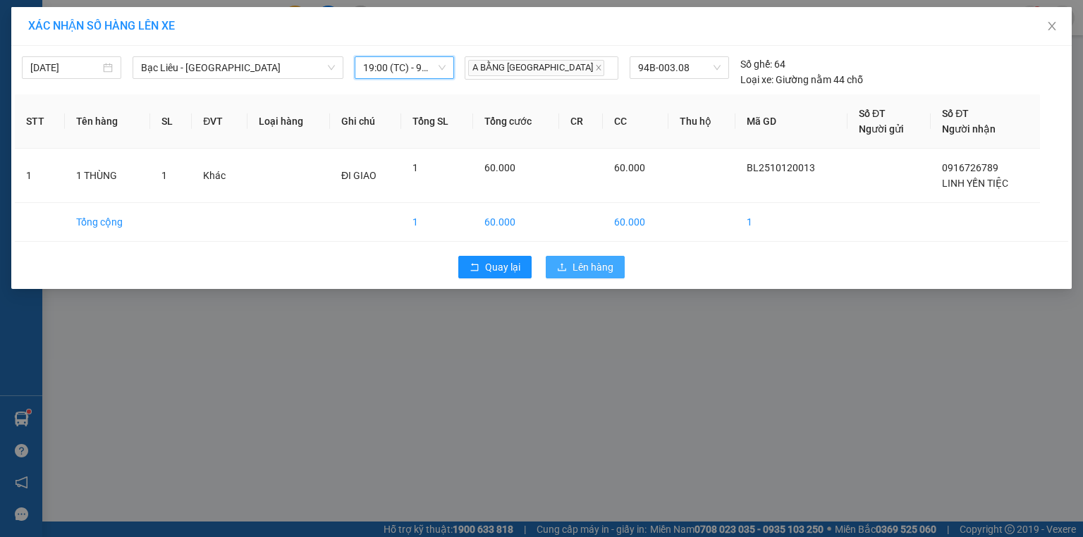
click at [607, 271] on span "Lên hàng" at bounding box center [593, 268] width 41 height 16
